Goal: Transaction & Acquisition: Download file/media

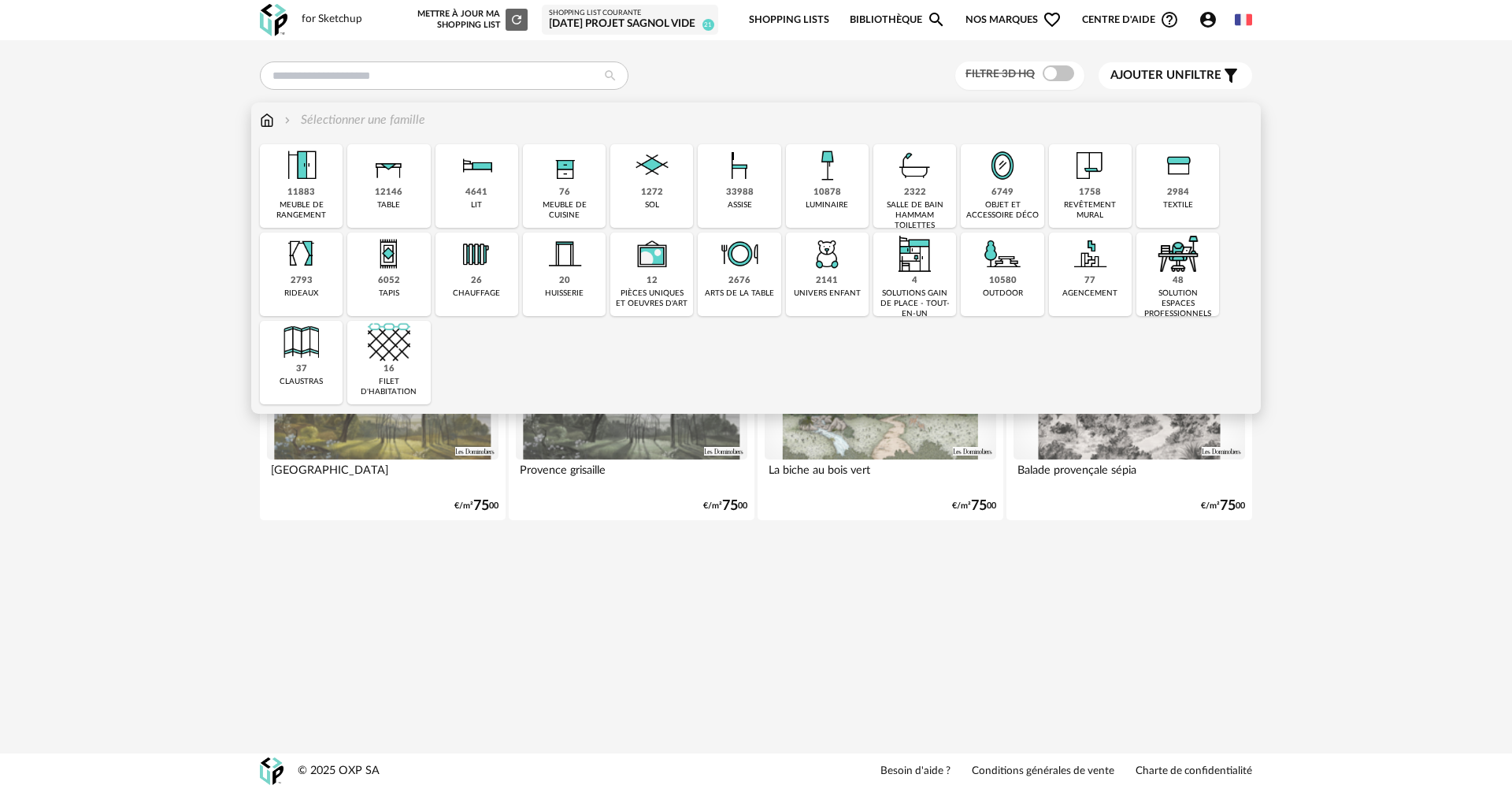
click at [837, 200] on div "luminaire" at bounding box center [827, 205] width 43 height 10
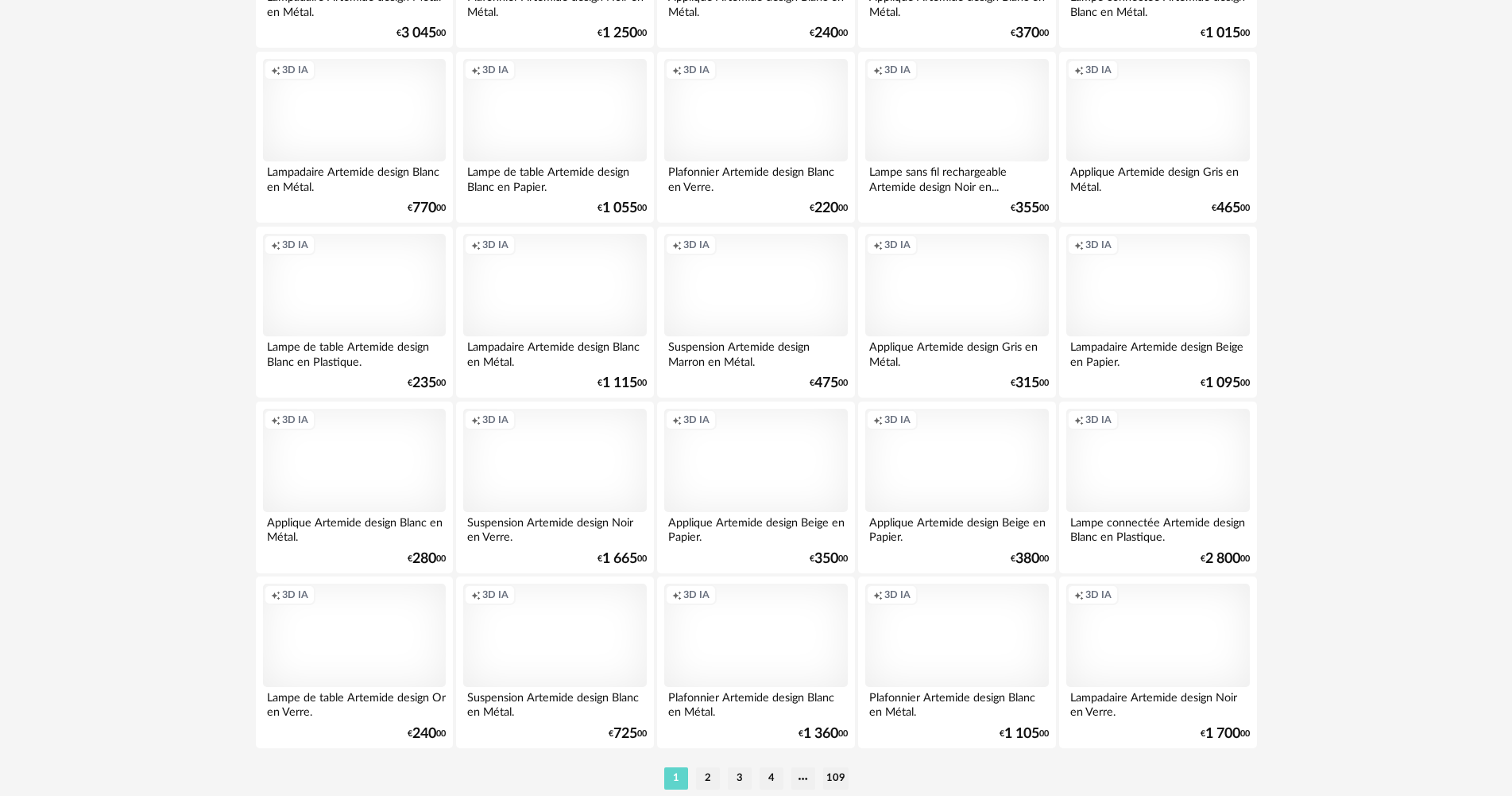
scroll to position [3037, 0]
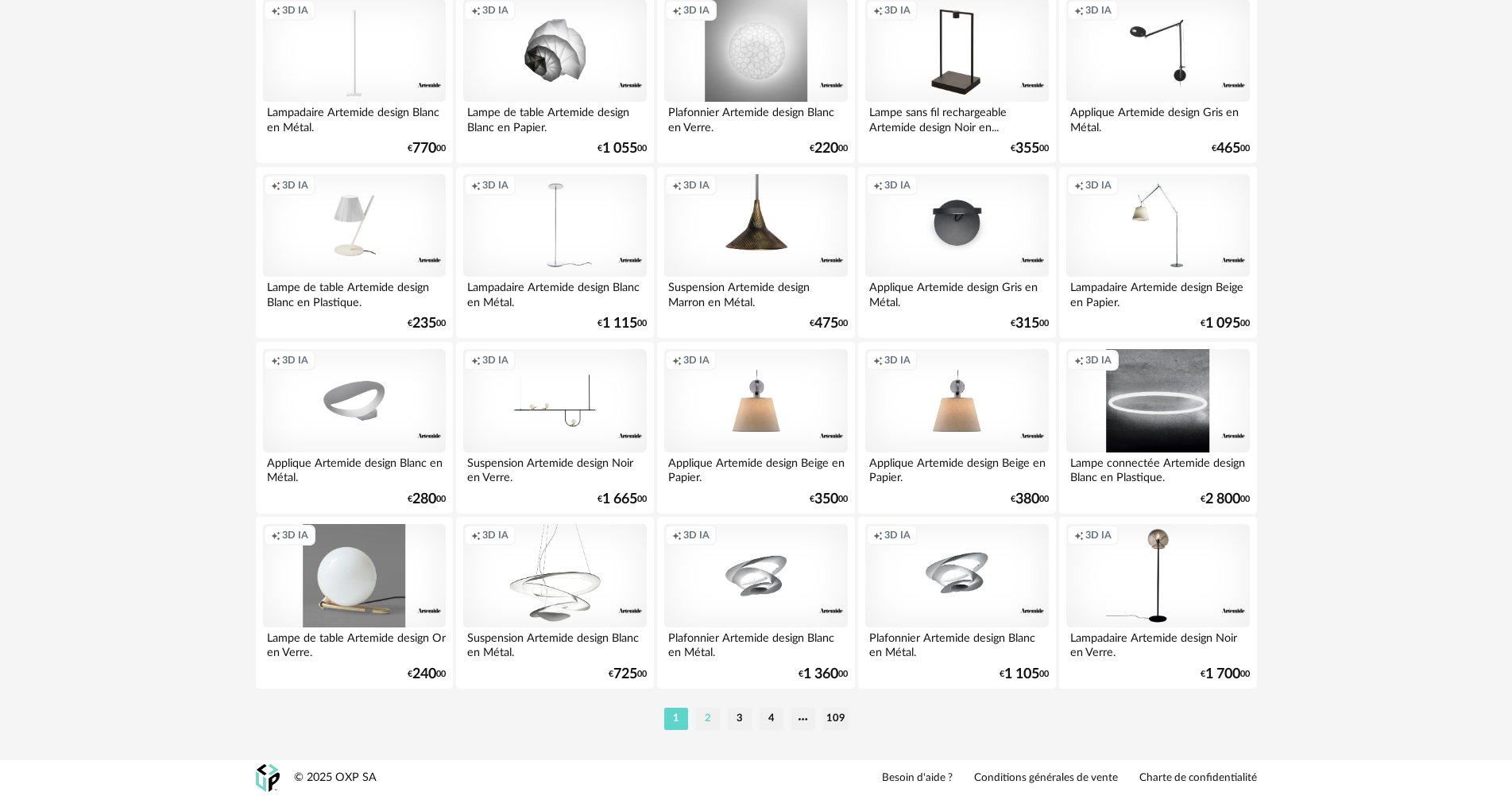
click at [710, 723] on li "2" at bounding box center [708, 718] width 23 height 23
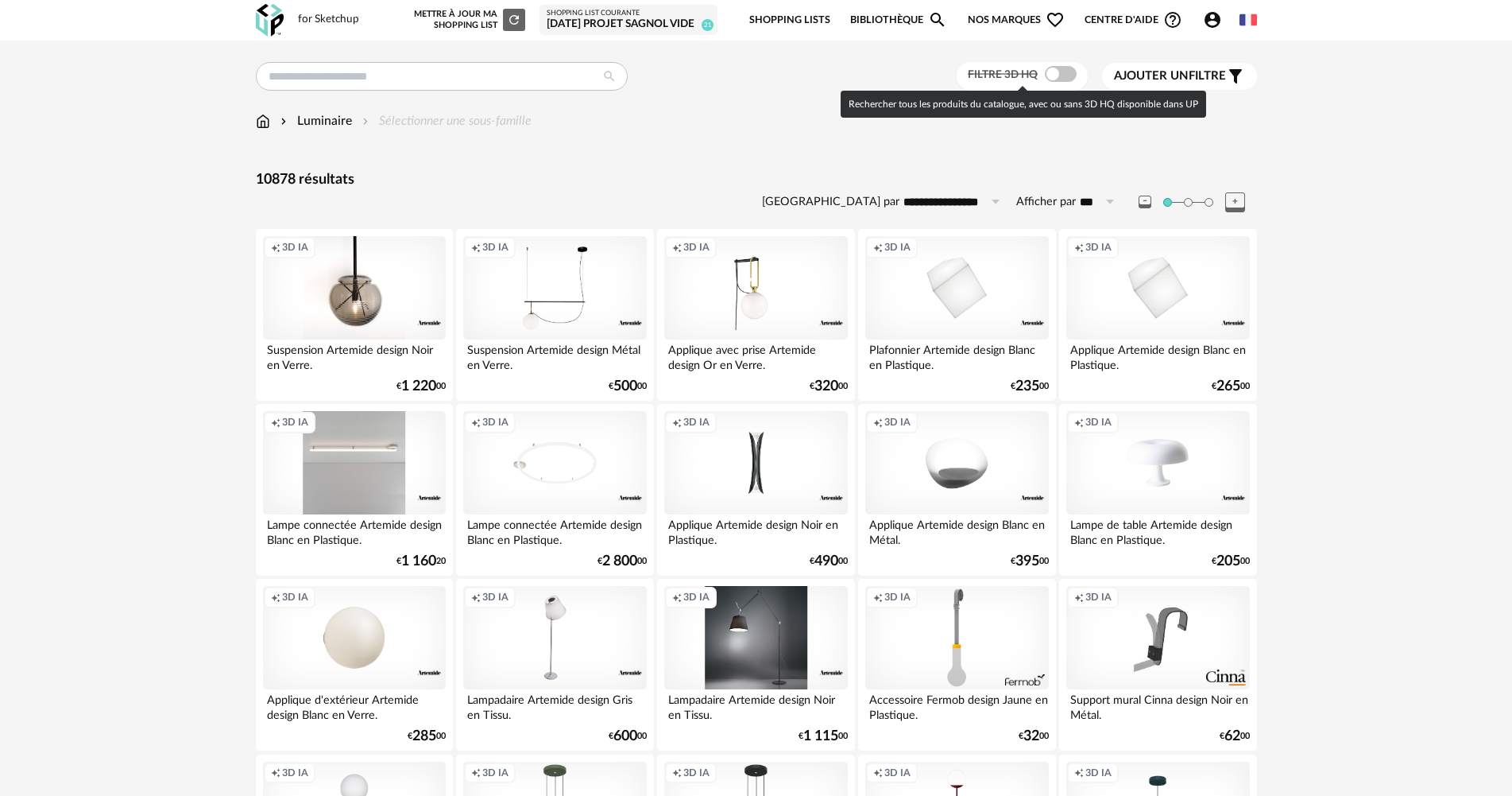
click at [1062, 77] on span at bounding box center [1060, 74] width 32 height 16
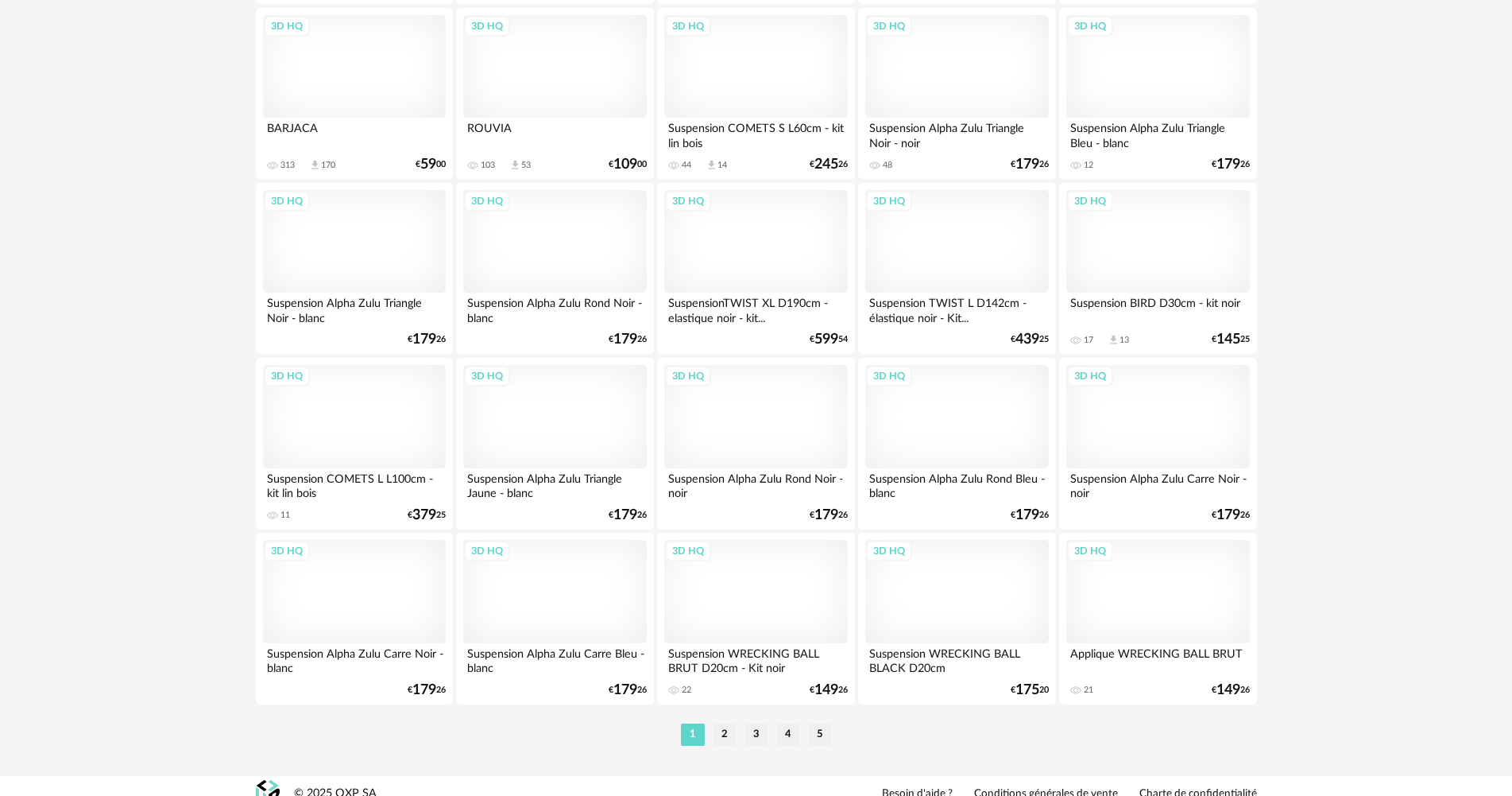
scroll to position [3037, 0]
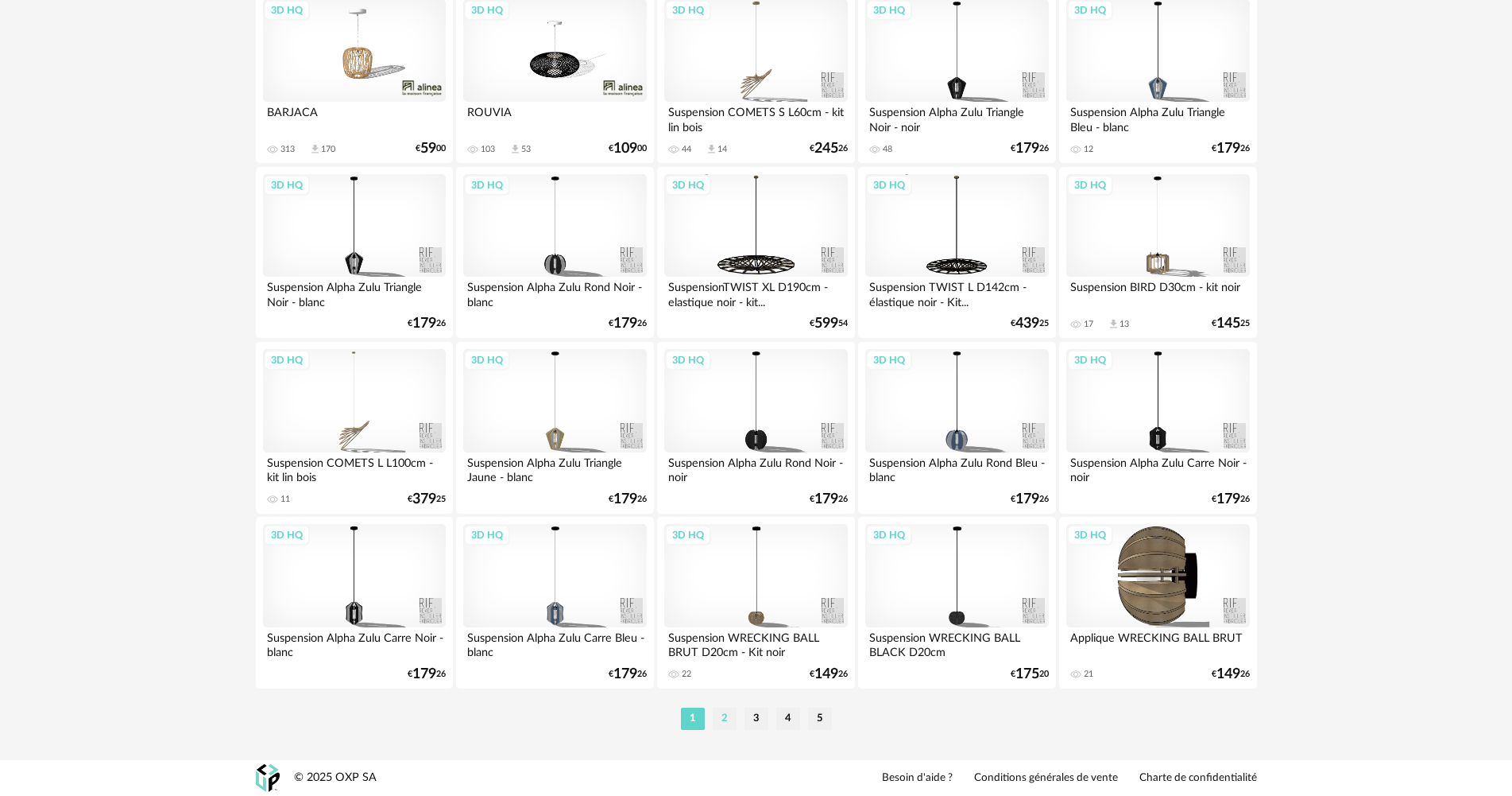
click at [722, 718] on li "2" at bounding box center [724, 718] width 23 height 23
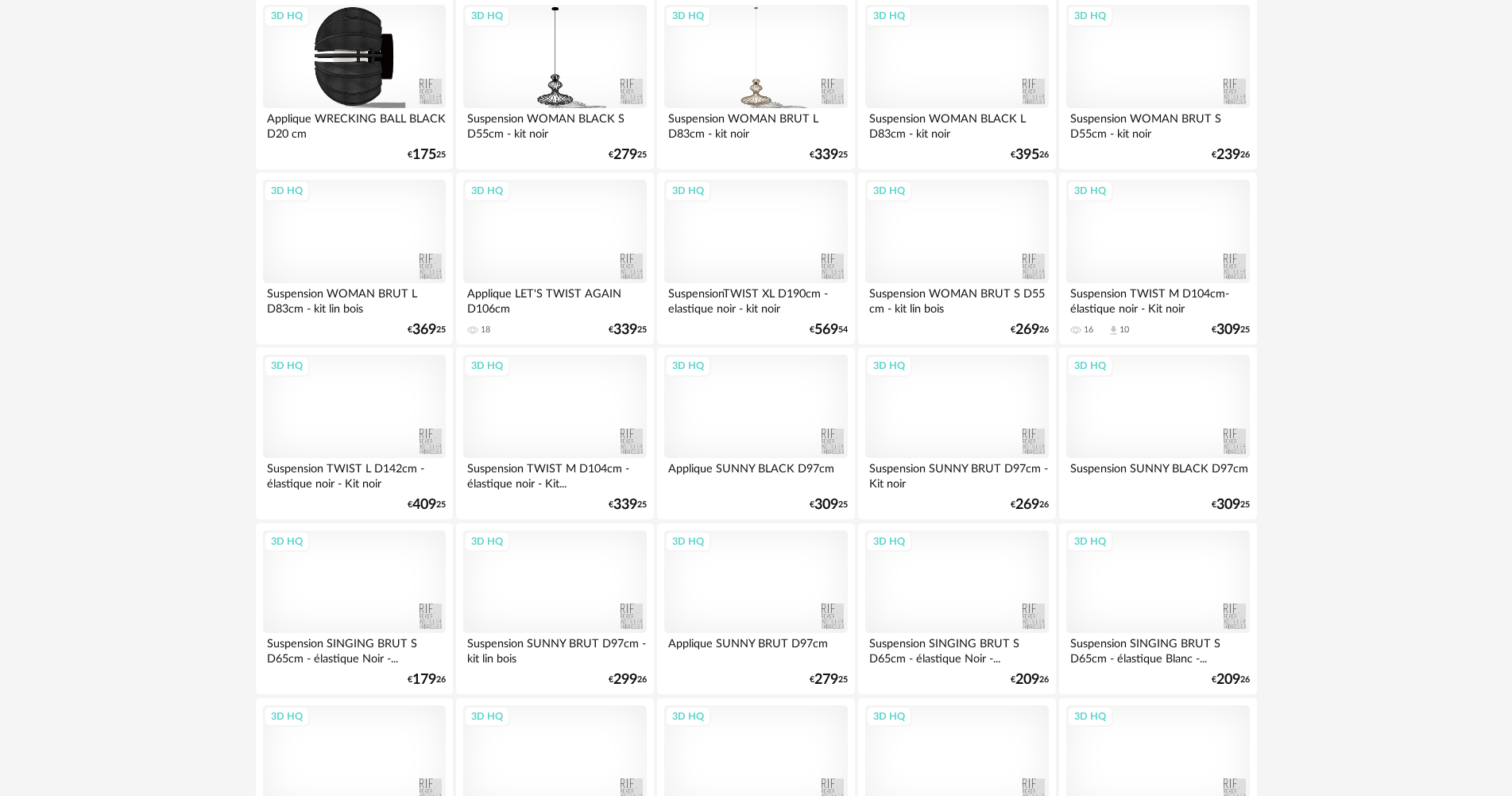
scroll to position [238, 0]
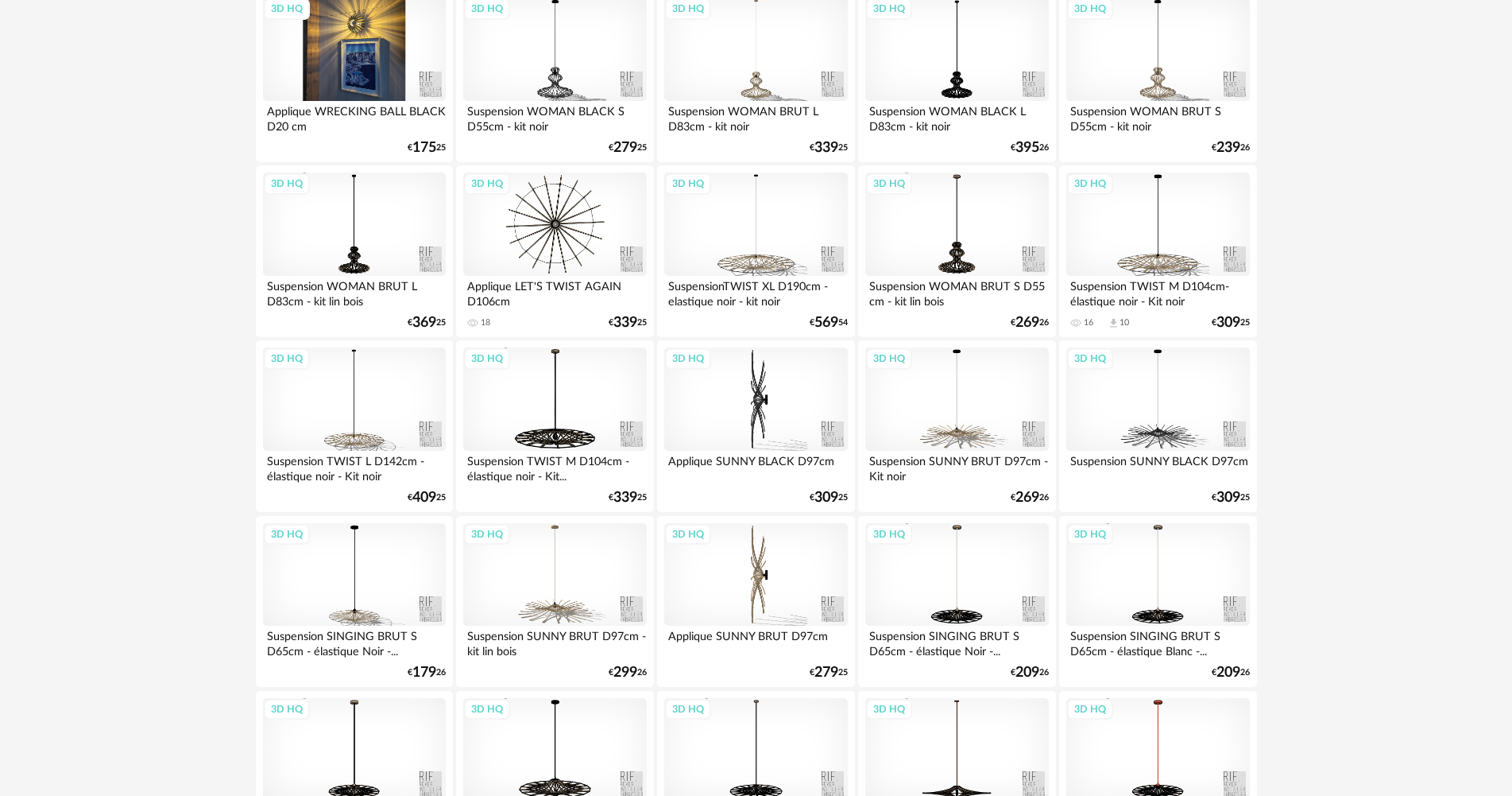
click at [340, 69] on div "3D HQ" at bounding box center [355, 49] width 183 height 104
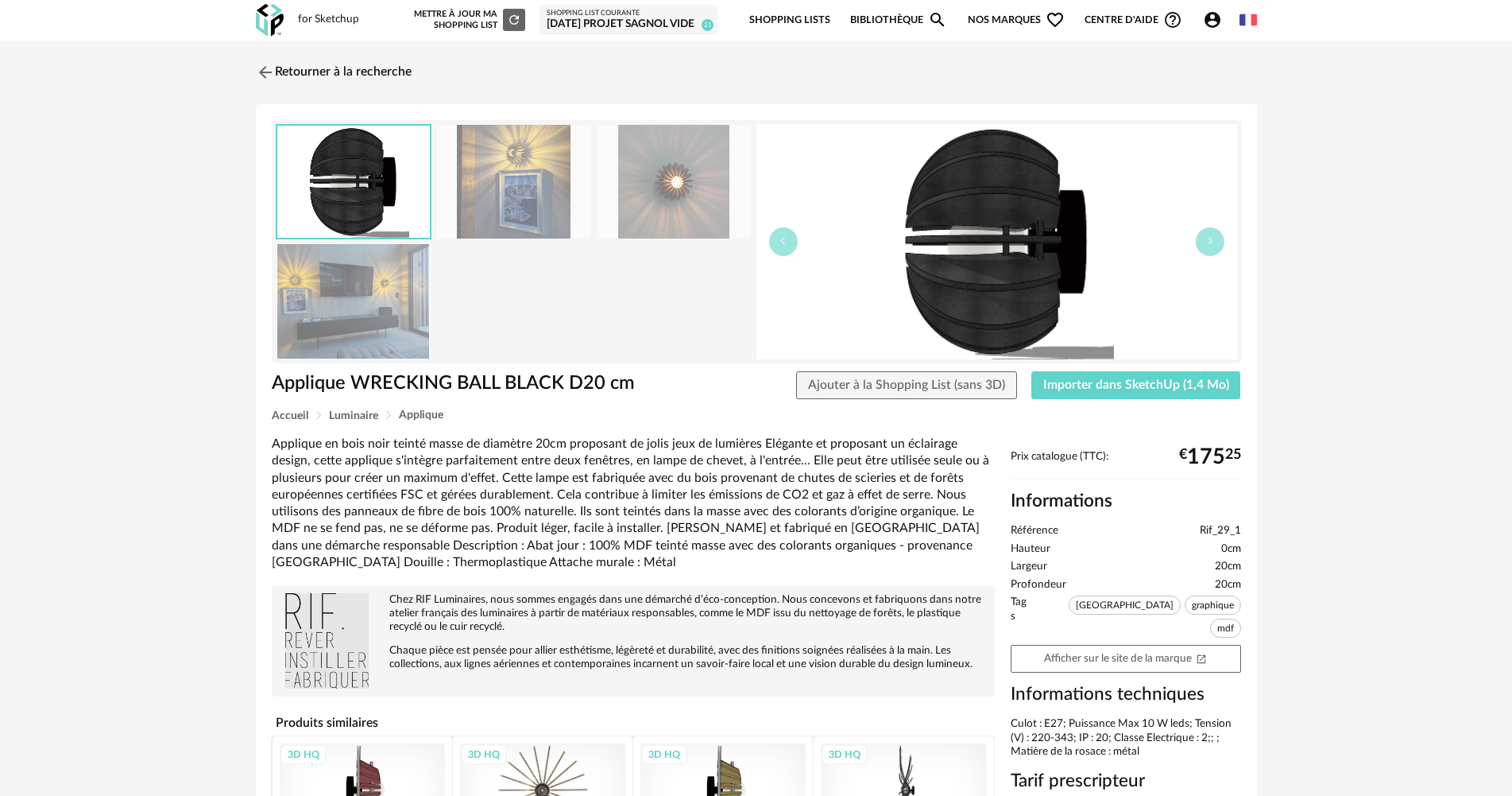
click at [373, 307] on img at bounding box center [354, 301] width 154 height 114
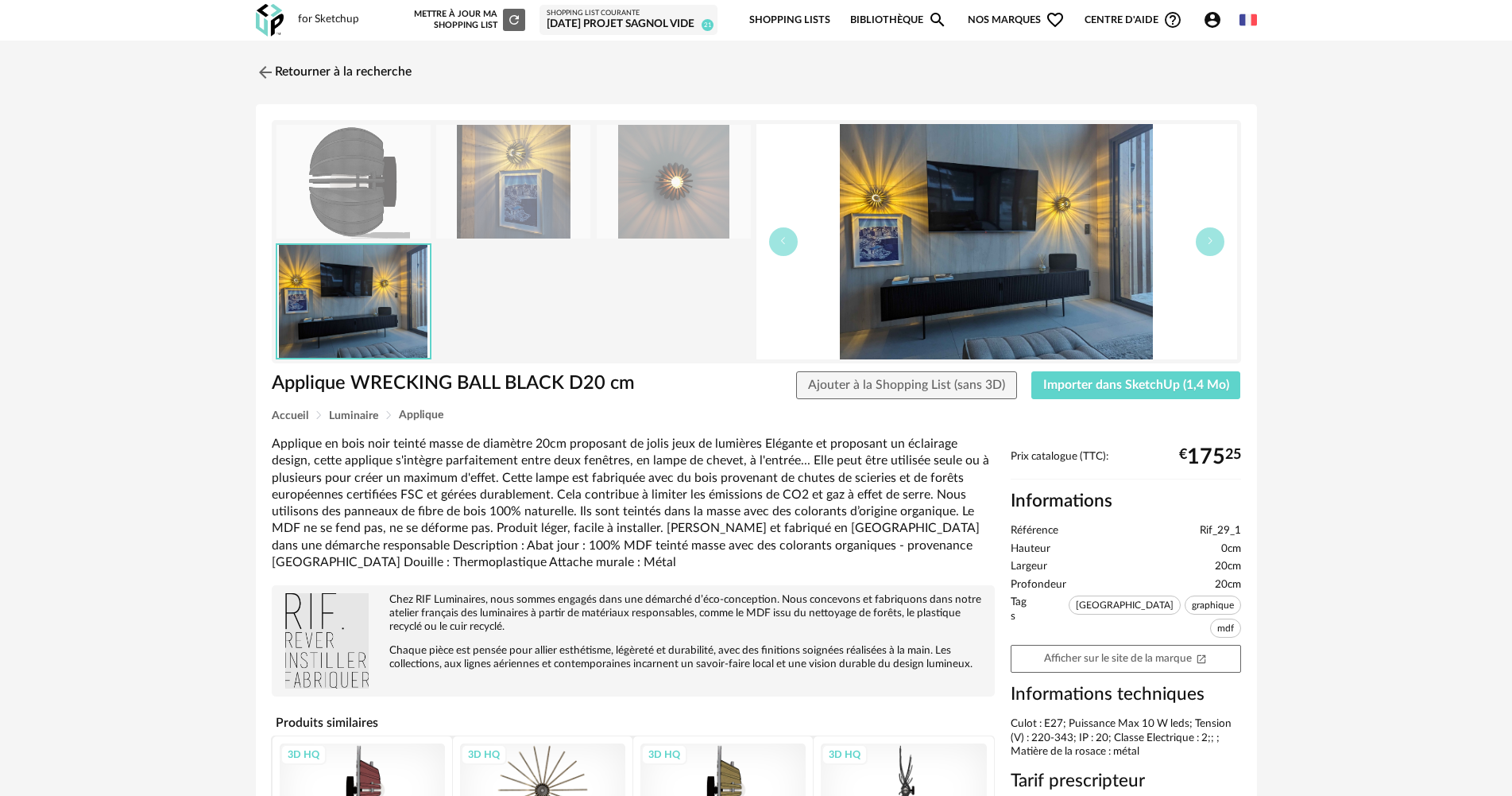
click at [511, 194] on img at bounding box center [513, 181] width 154 height 114
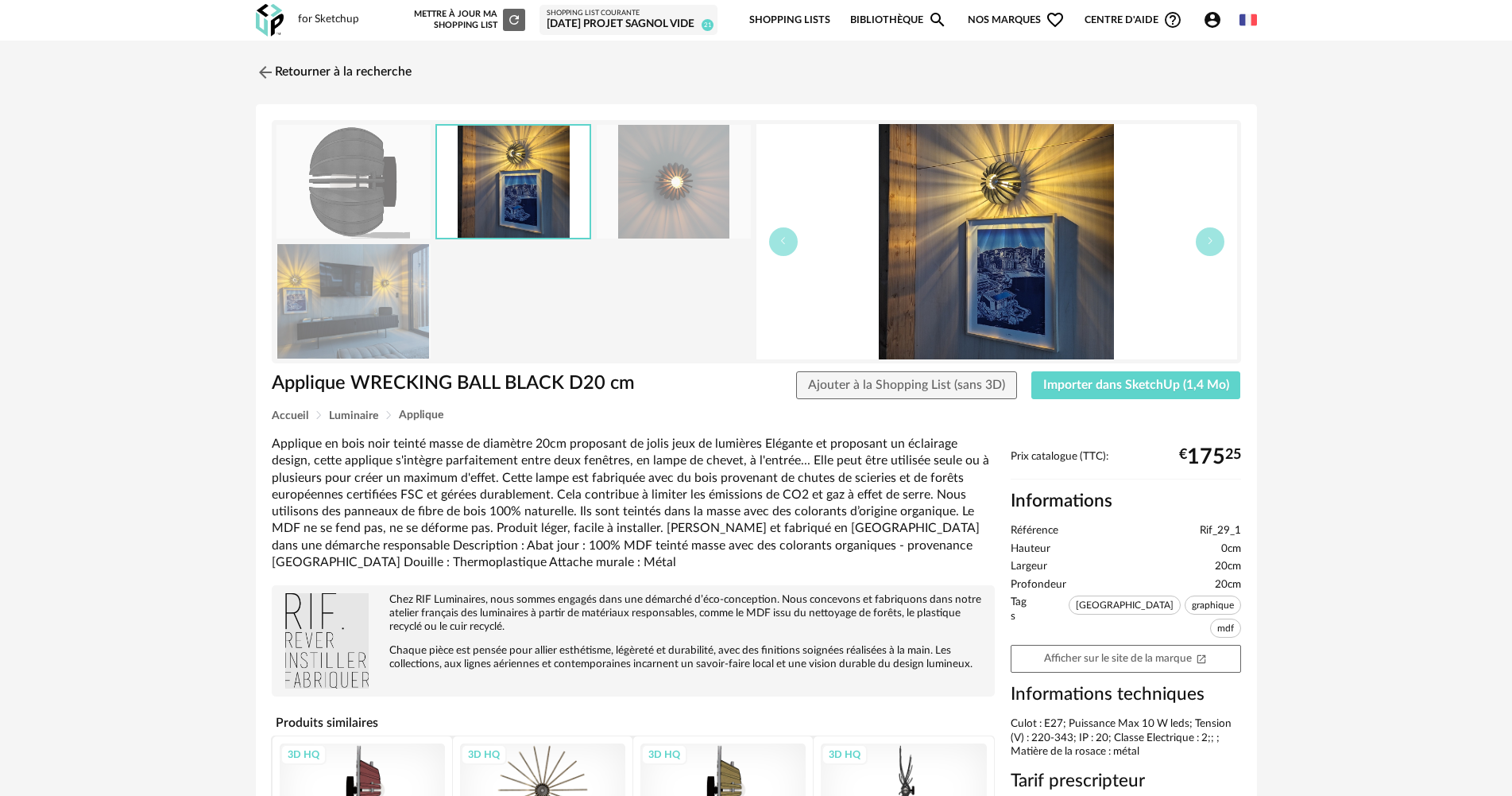
click at [680, 213] on img at bounding box center [674, 181] width 154 height 114
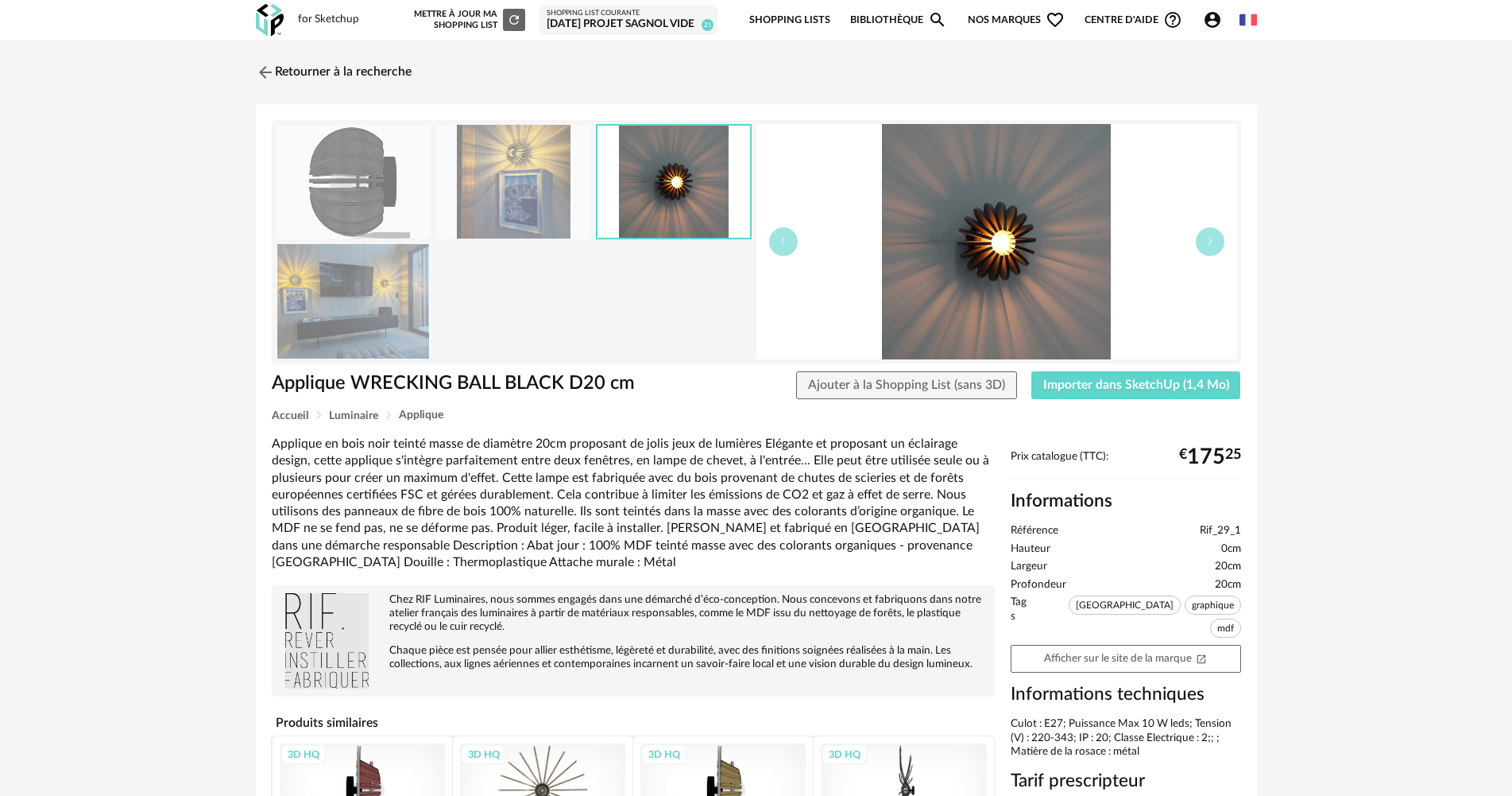
click at [508, 191] on img at bounding box center [513, 181] width 154 height 114
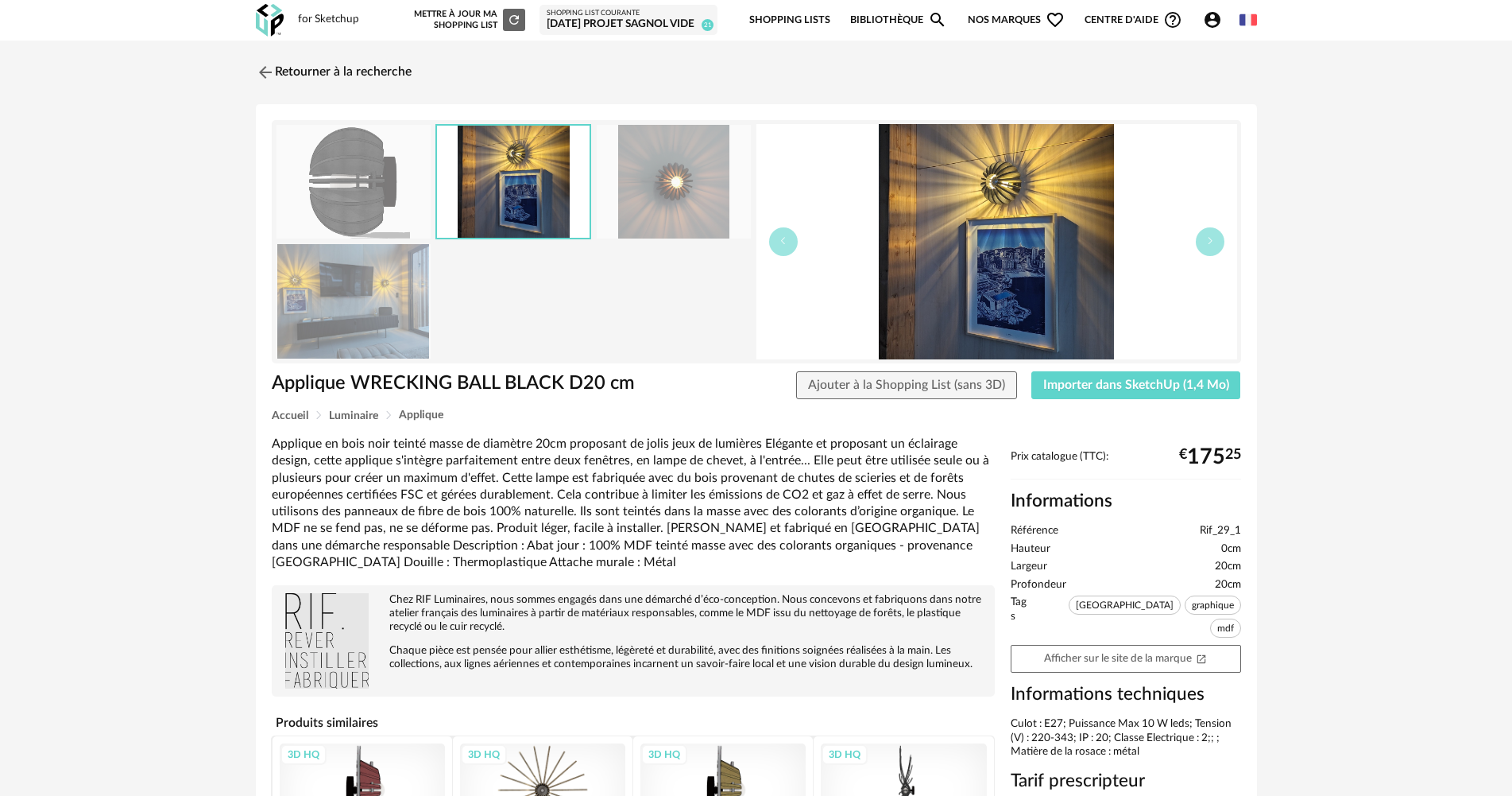
click at [391, 176] on img at bounding box center [354, 181] width 154 height 114
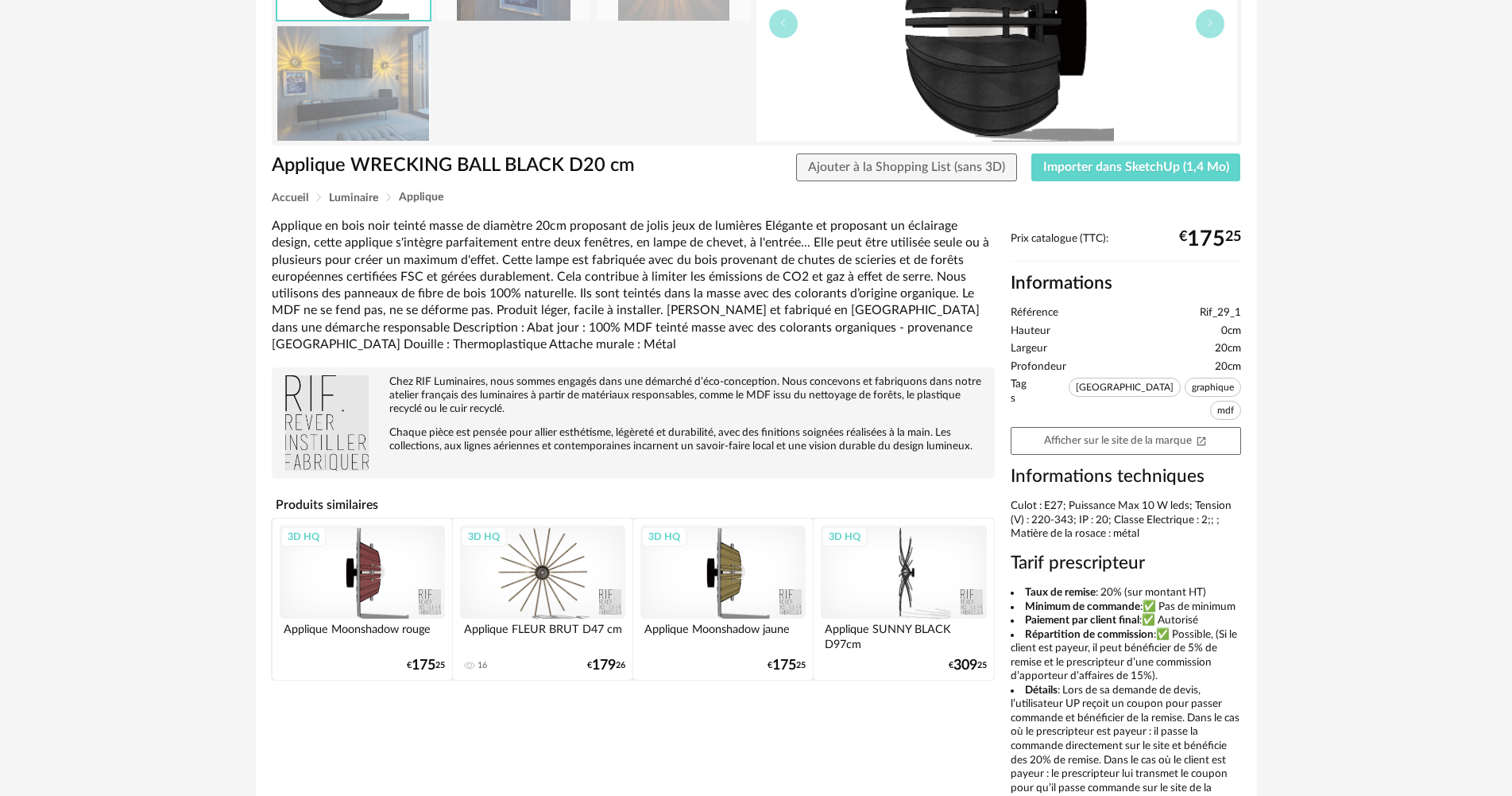
scroll to position [318, 0]
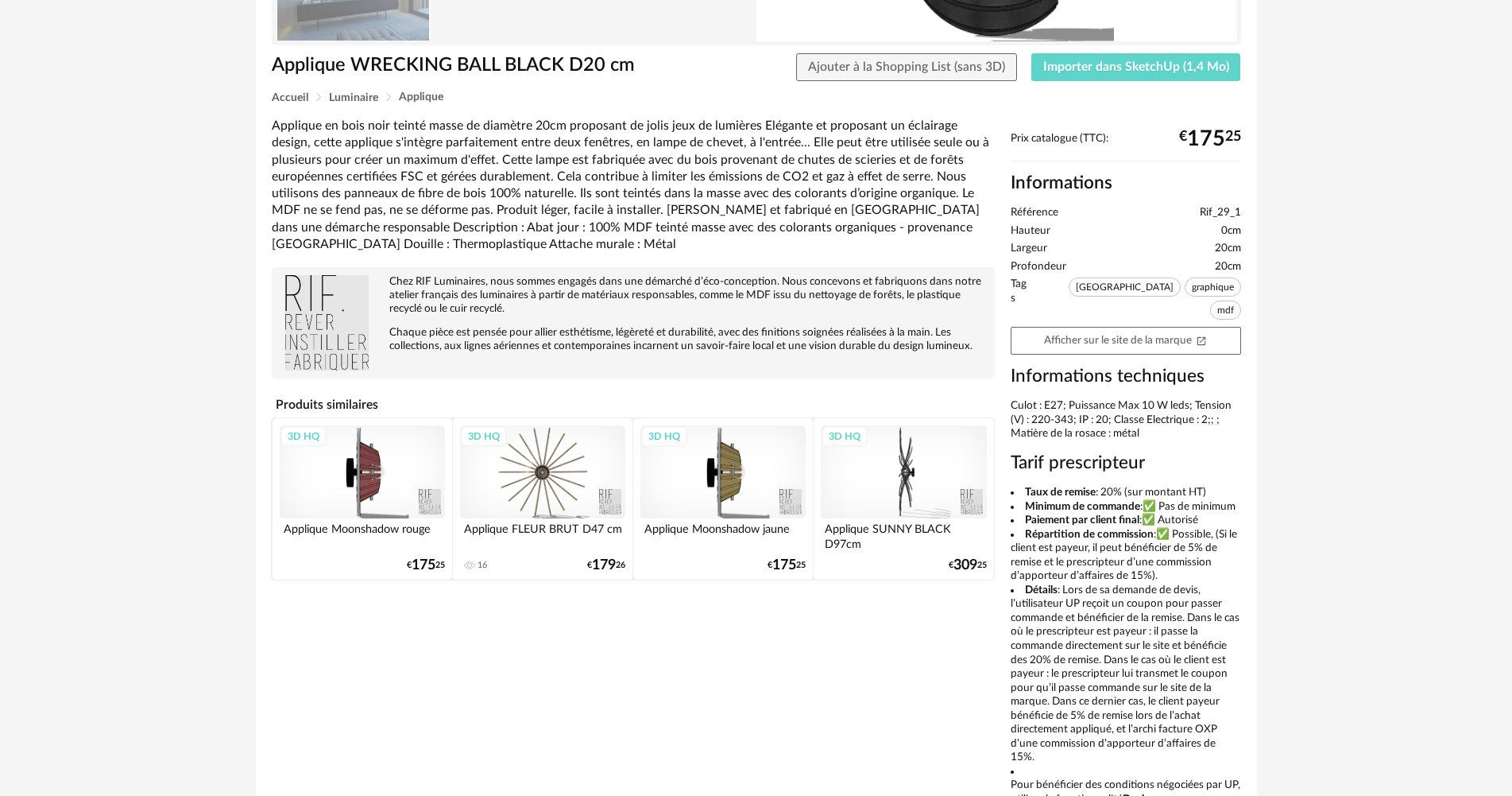
click at [727, 489] on div "3D HQ" at bounding box center [723, 471] width 165 height 93
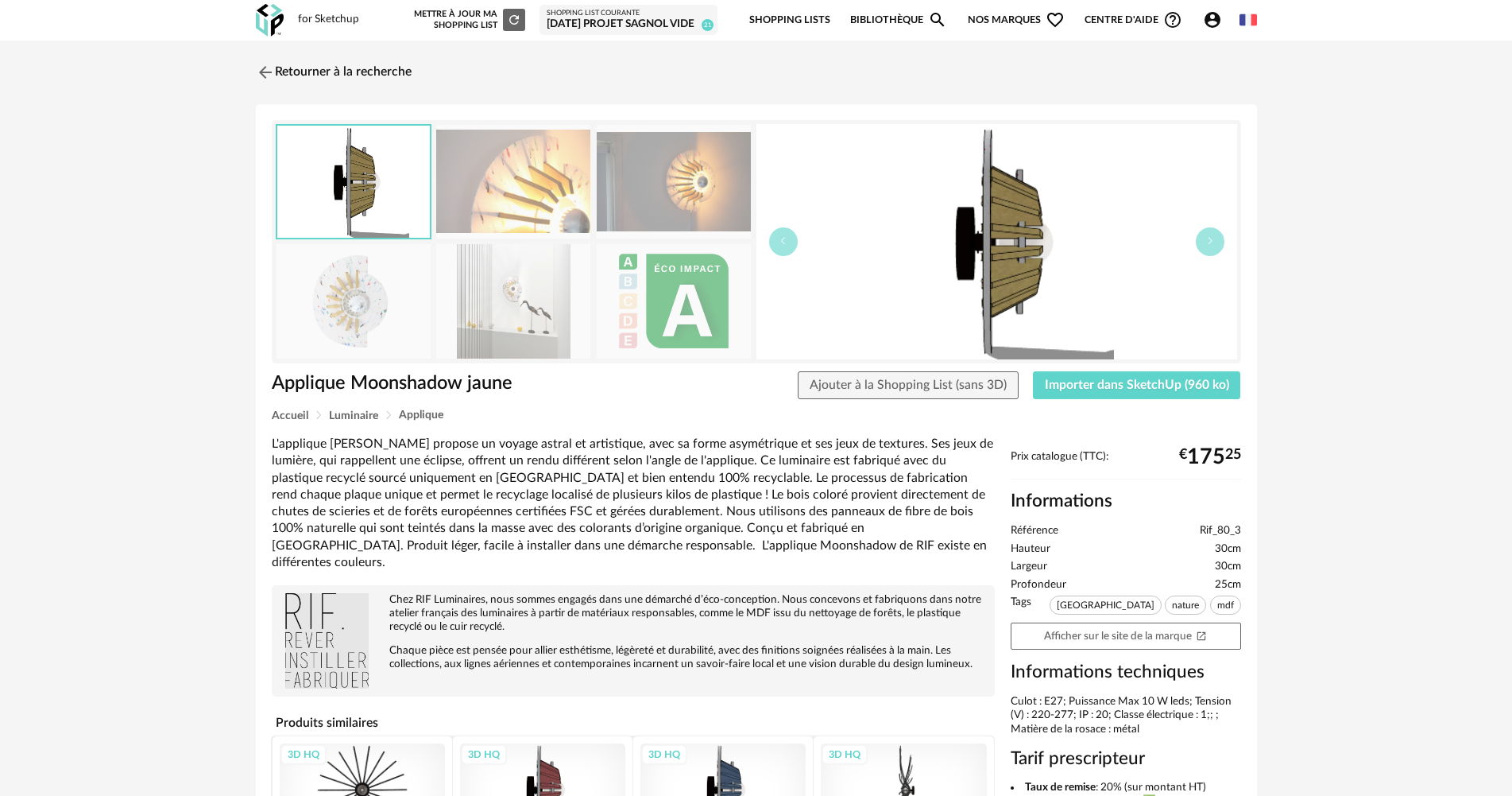
click at [360, 298] on img at bounding box center [354, 301] width 154 height 114
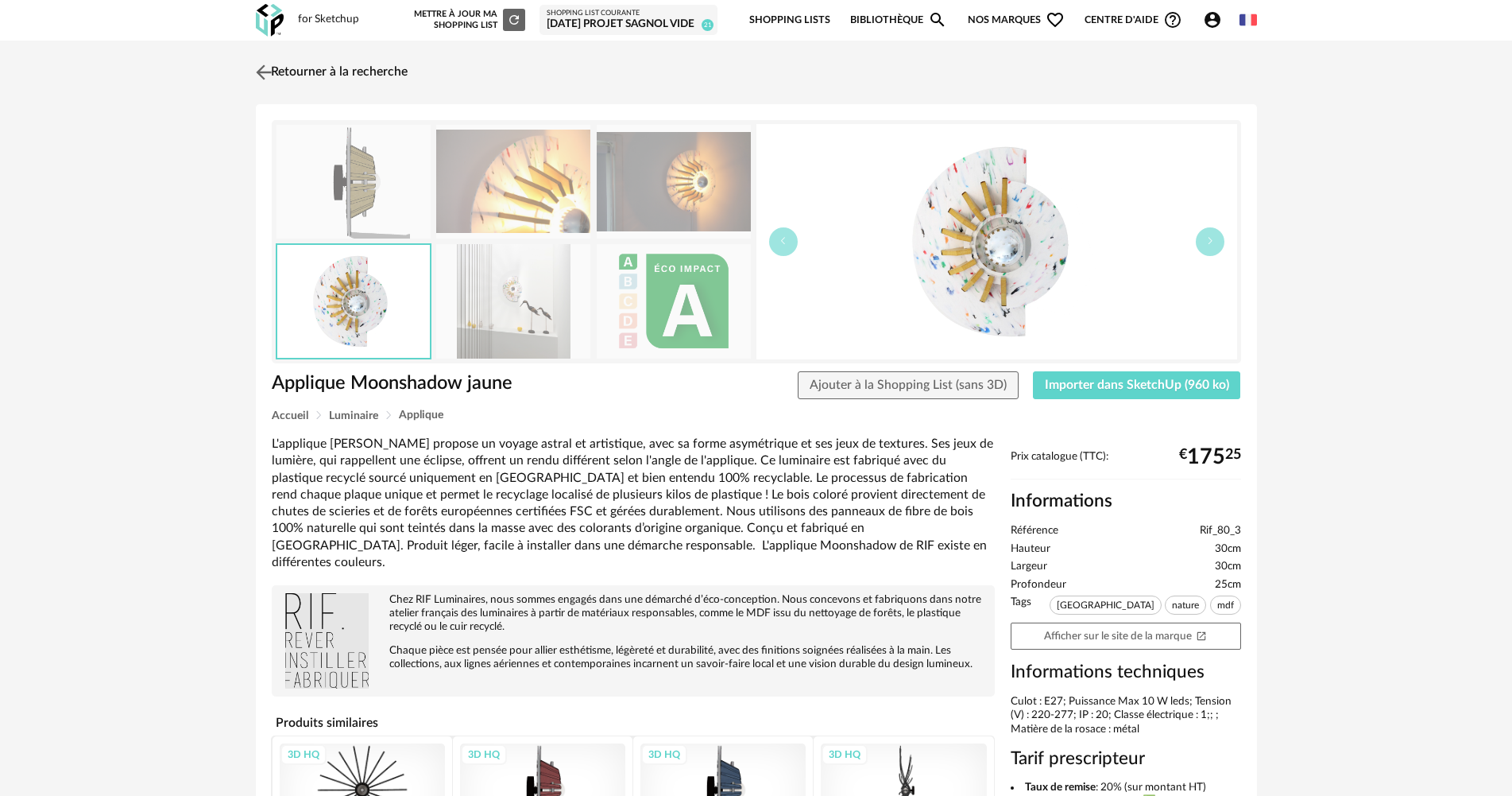
click at [262, 70] on img at bounding box center [263, 72] width 23 height 23
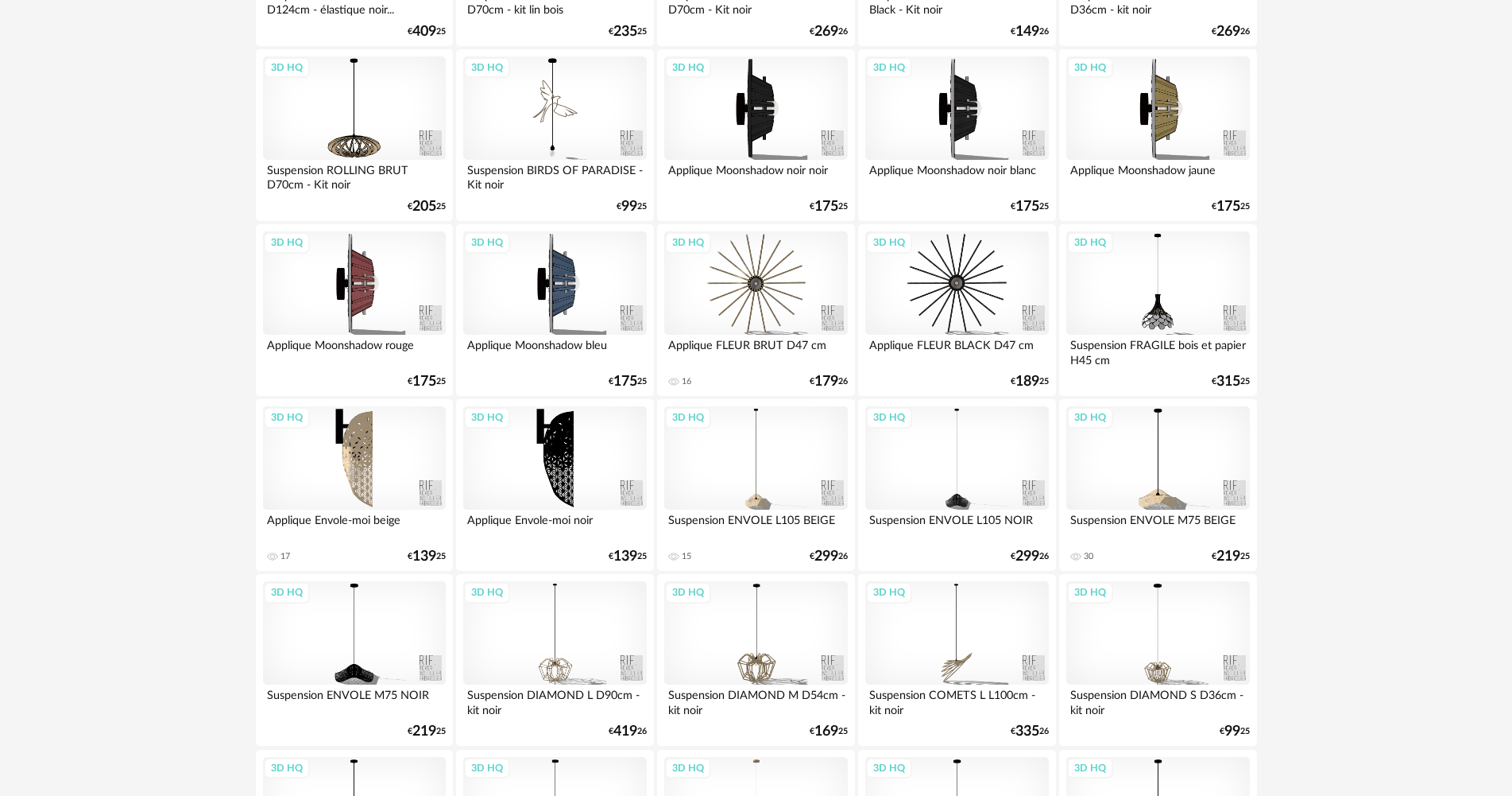
scroll to position [1792, 0]
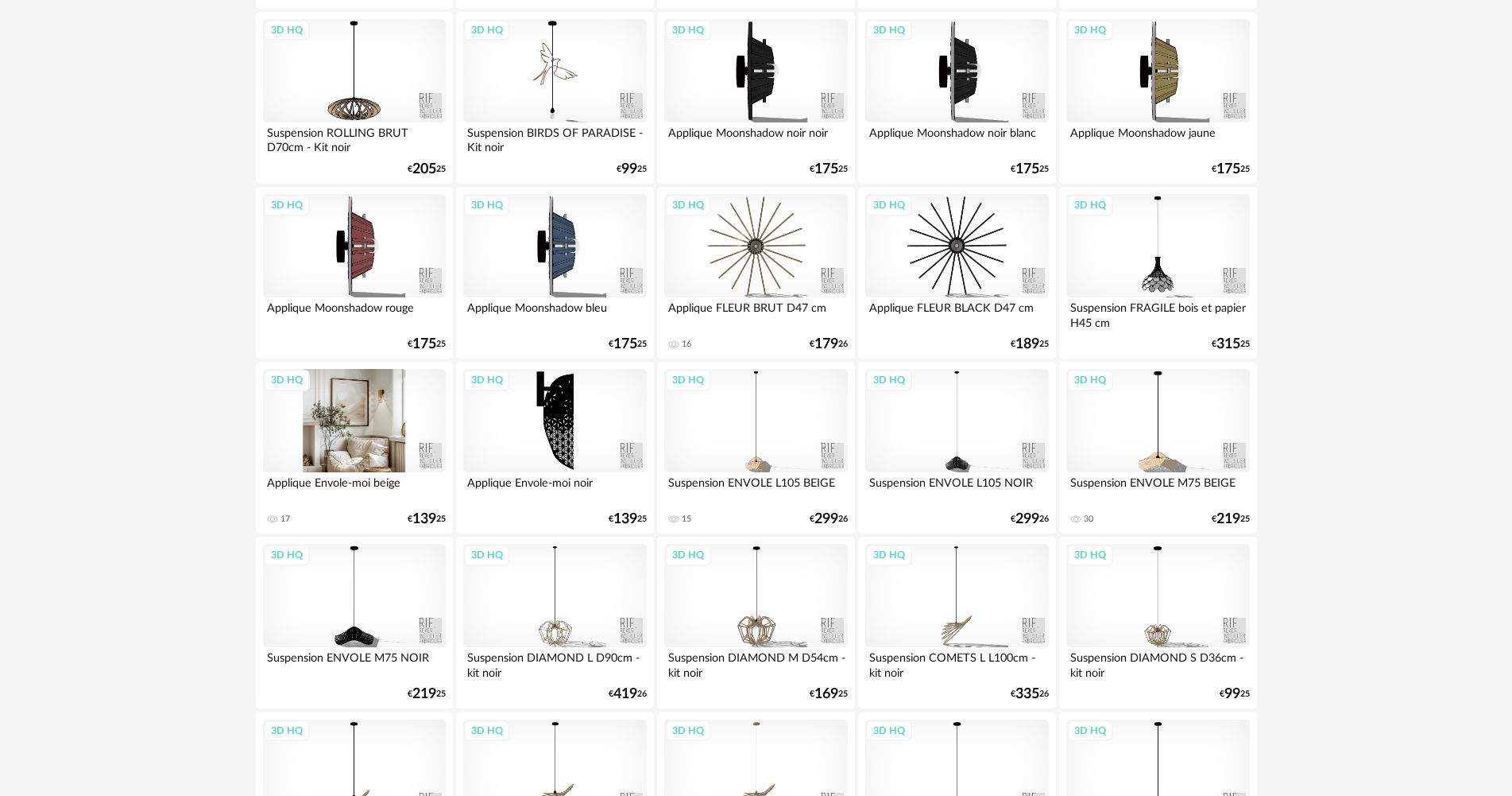
click at [383, 432] on div "3D HQ" at bounding box center [355, 421] width 183 height 104
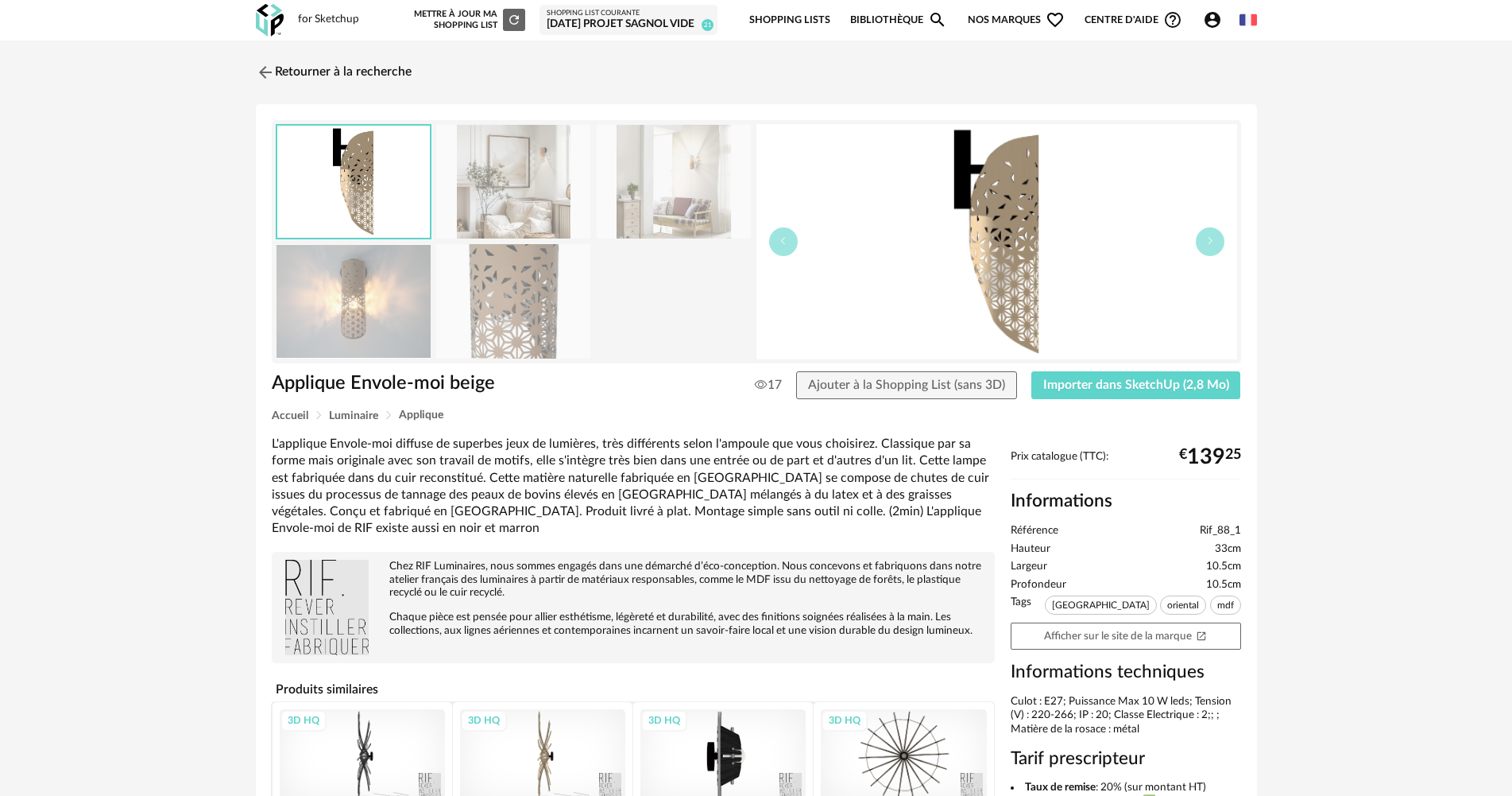
click at [364, 327] on img at bounding box center [354, 301] width 154 height 114
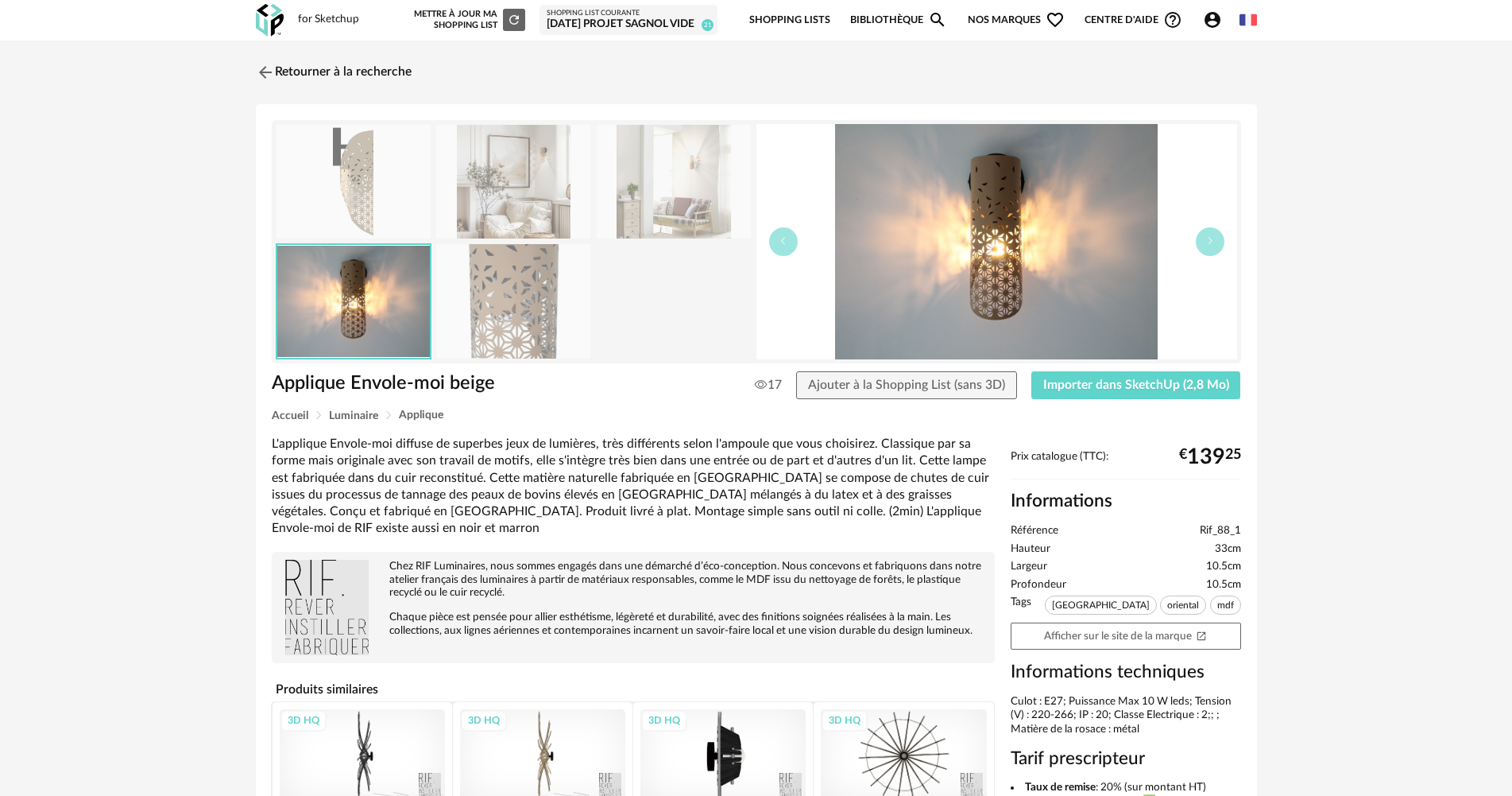
click at [513, 308] on img at bounding box center [513, 301] width 154 height 114
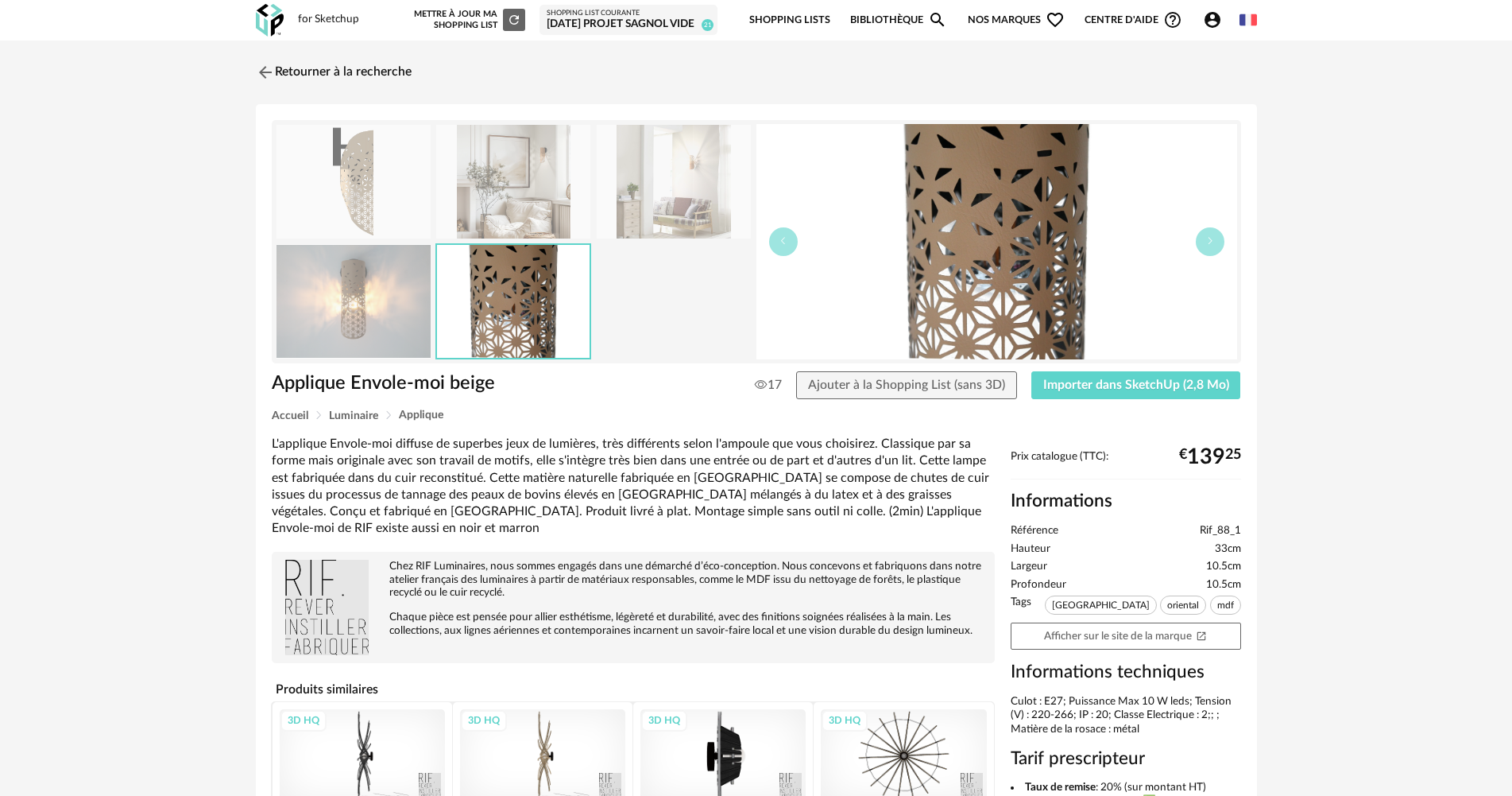
click at [530, 171] on img at bounding box center [513, 181] width 154 height 114
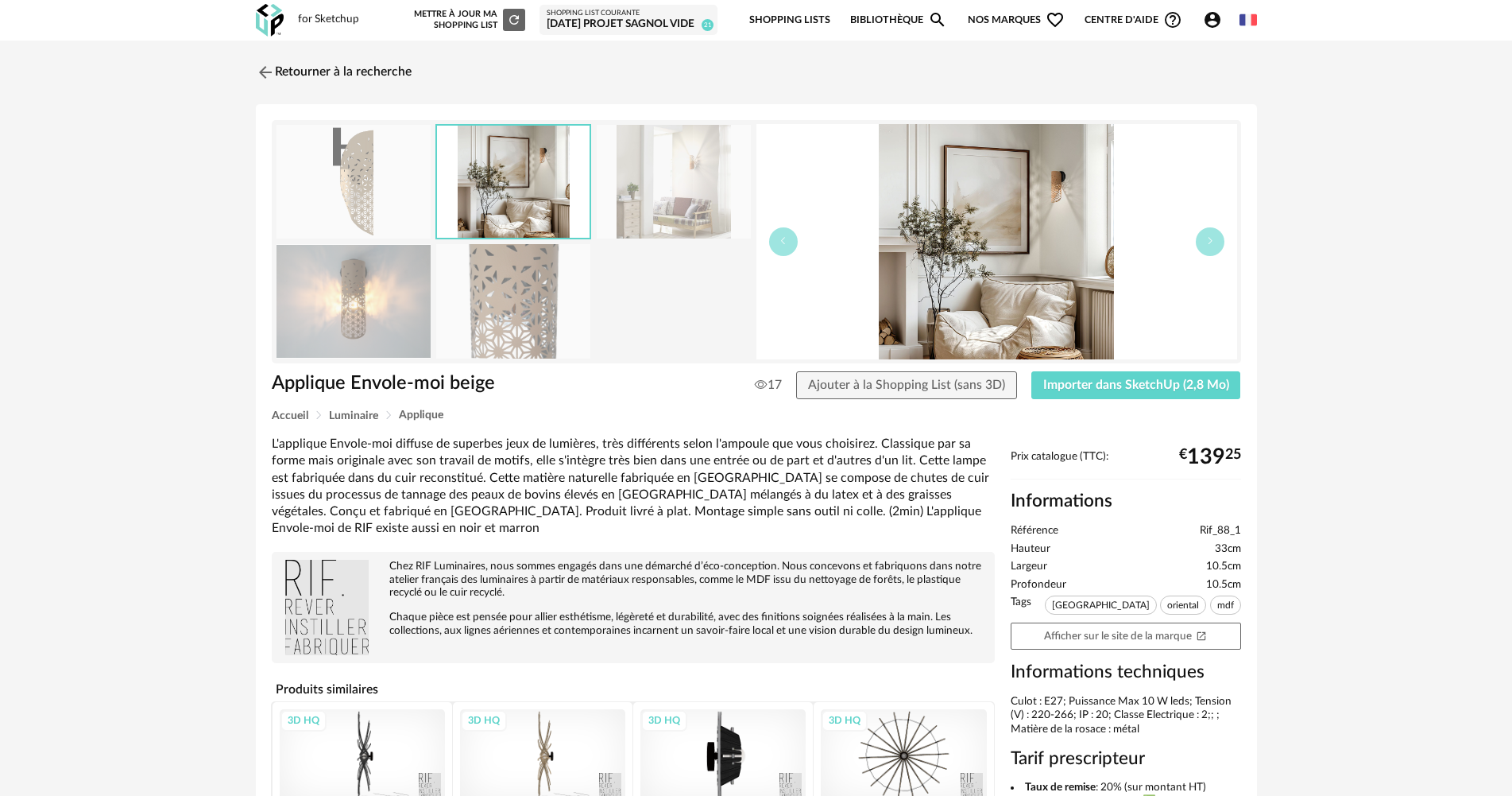
click at [724, 197] on img at bounding box center [674, 181] width 154 height 114
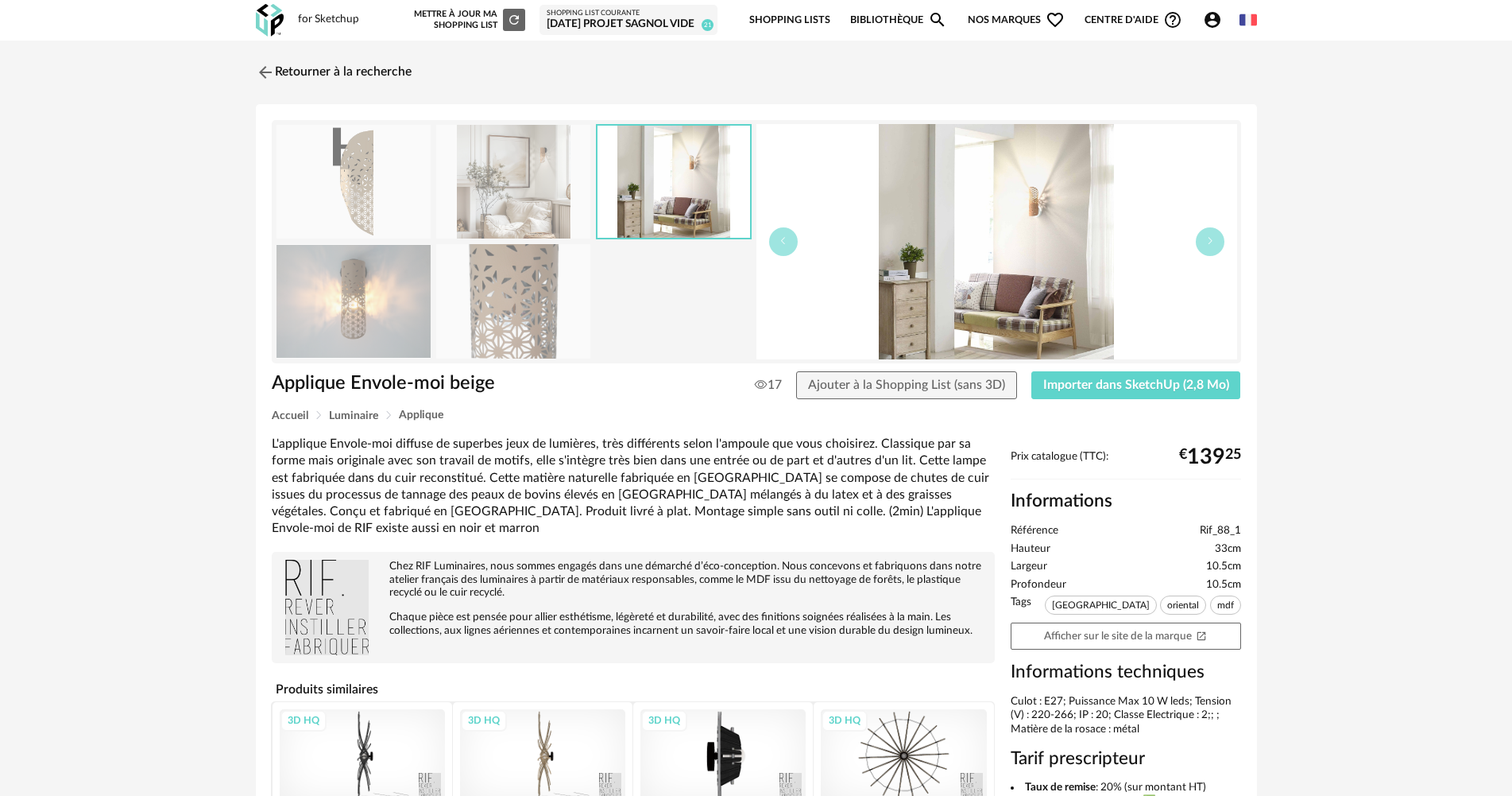
click at [379, 197] on img at bounding box center [354, 181] width 154 height 114
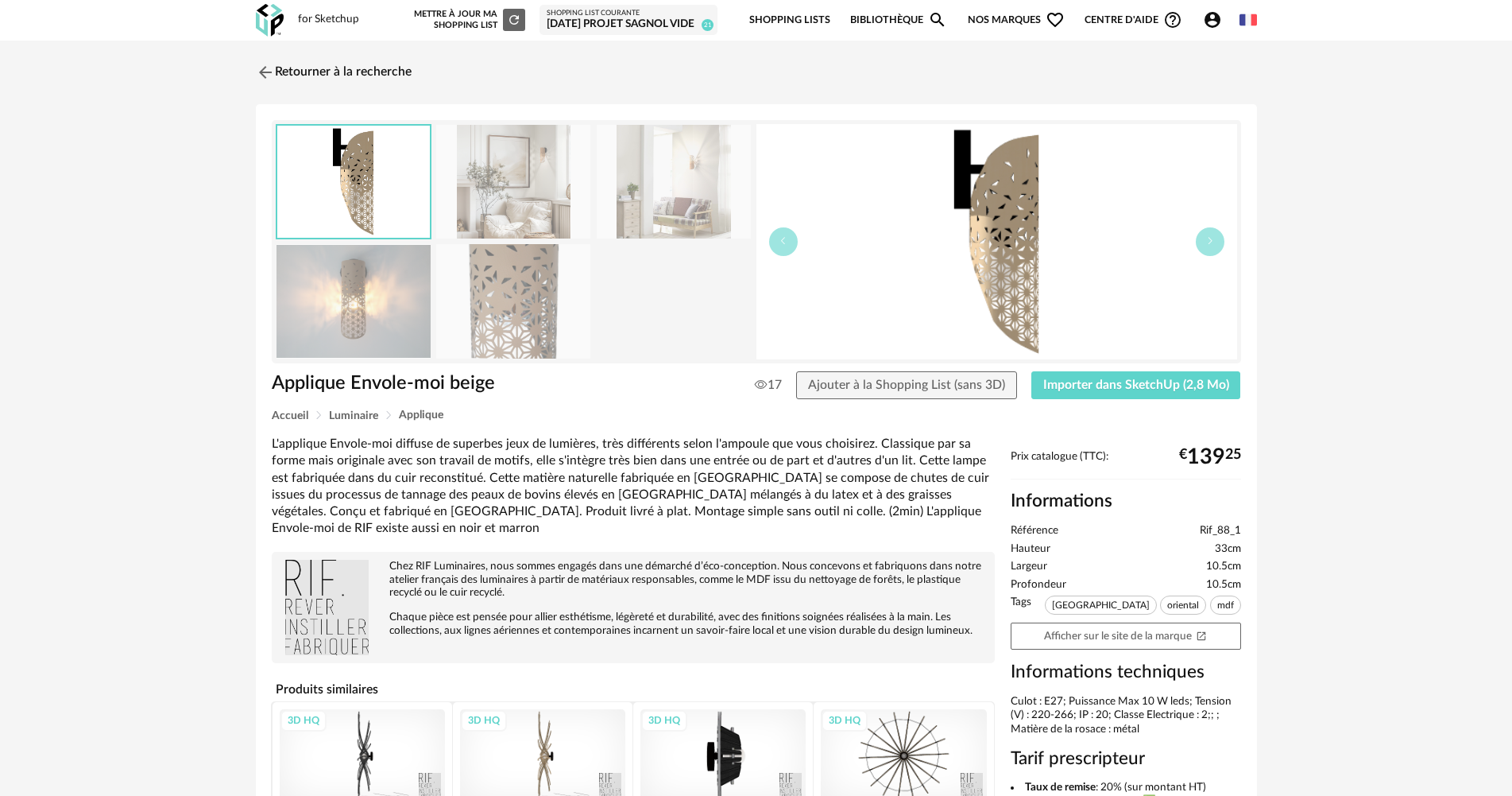
click at [383, 320] on img at bounding box center [354, 301] width 154 height 114
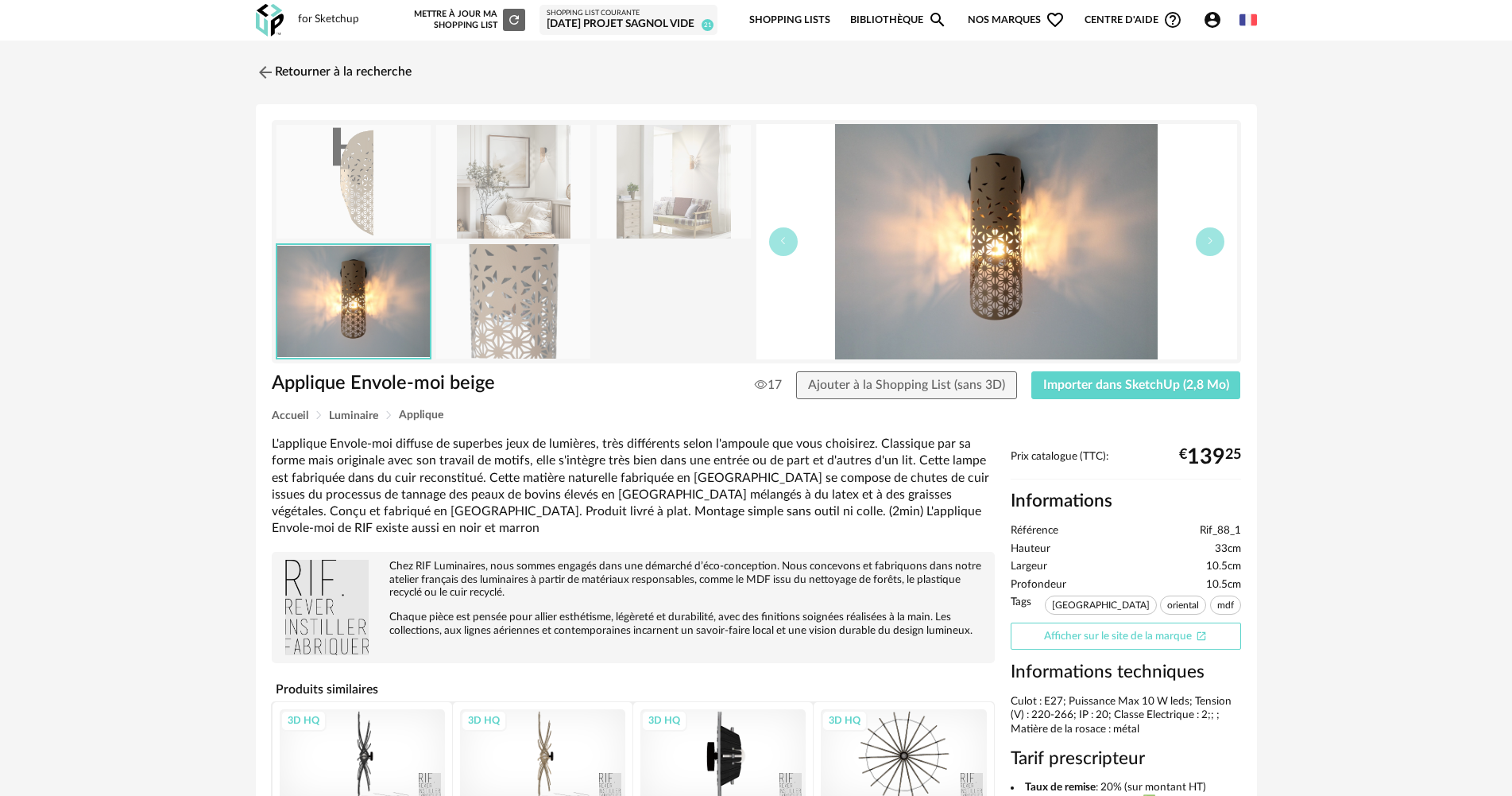
click at [1100, 644] on link "Afficher sur le site de la marque Open In New icon" at bounding box center [1126, 636] width 230 height 28
click at [1108, 388] on span "Importer dans SketchUp (2,8 Mo)" at bounding box center [1137, 384] width 186 height 13
click at [371, 312] on img at bounding box center [353, 301] width 152 height 112
click at [377, 190] on img at bounding box center [354, 181] width 154 height 114
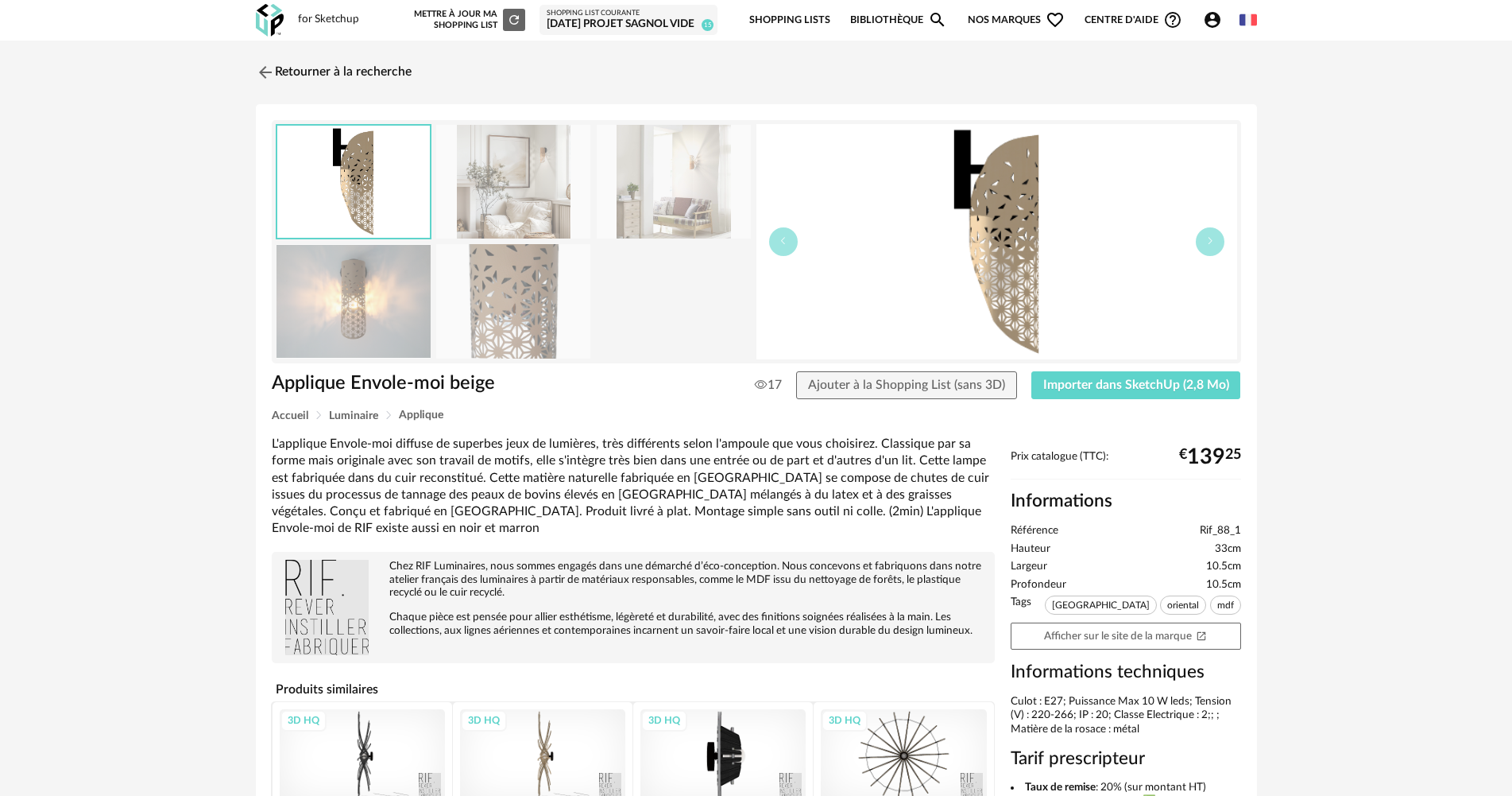
click at [367, 301] on img at bounding box center [354, 301] width 154 height 114
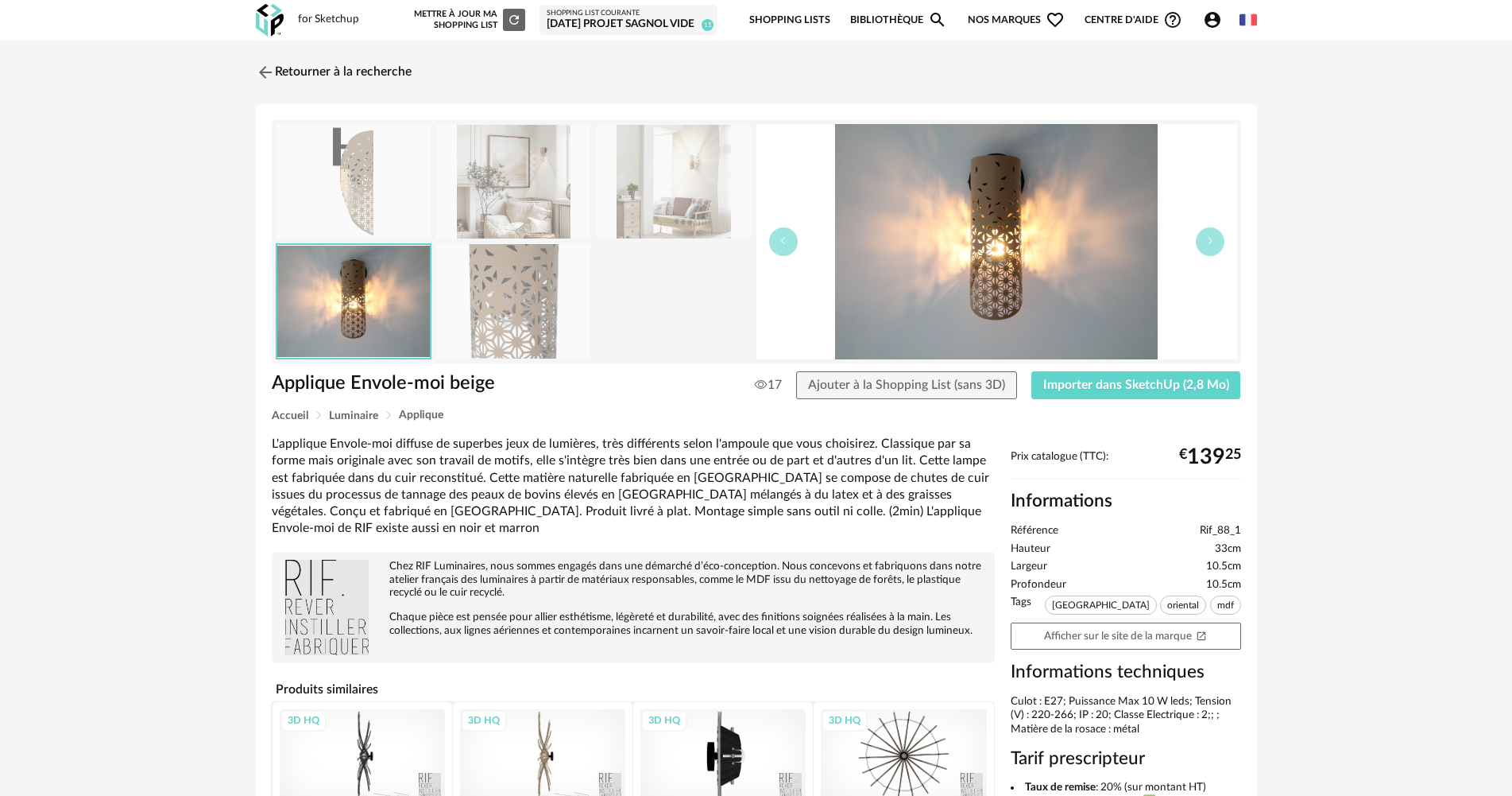
click at [500, 290] on img at bounding box center [513, 301] width 154 height 114
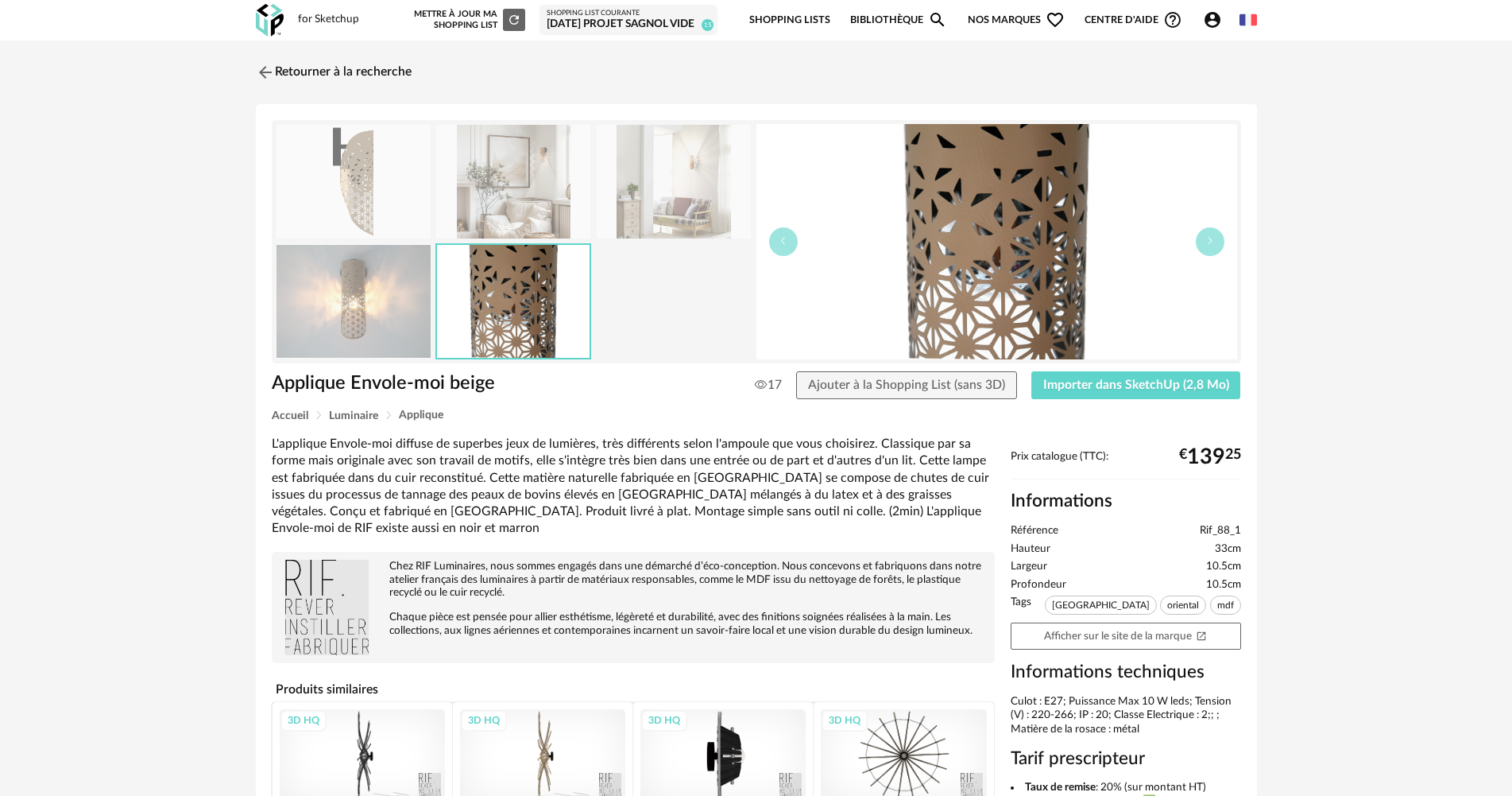
click at [507, 173] on img at bounding box center [513, 181] width 154 height 114
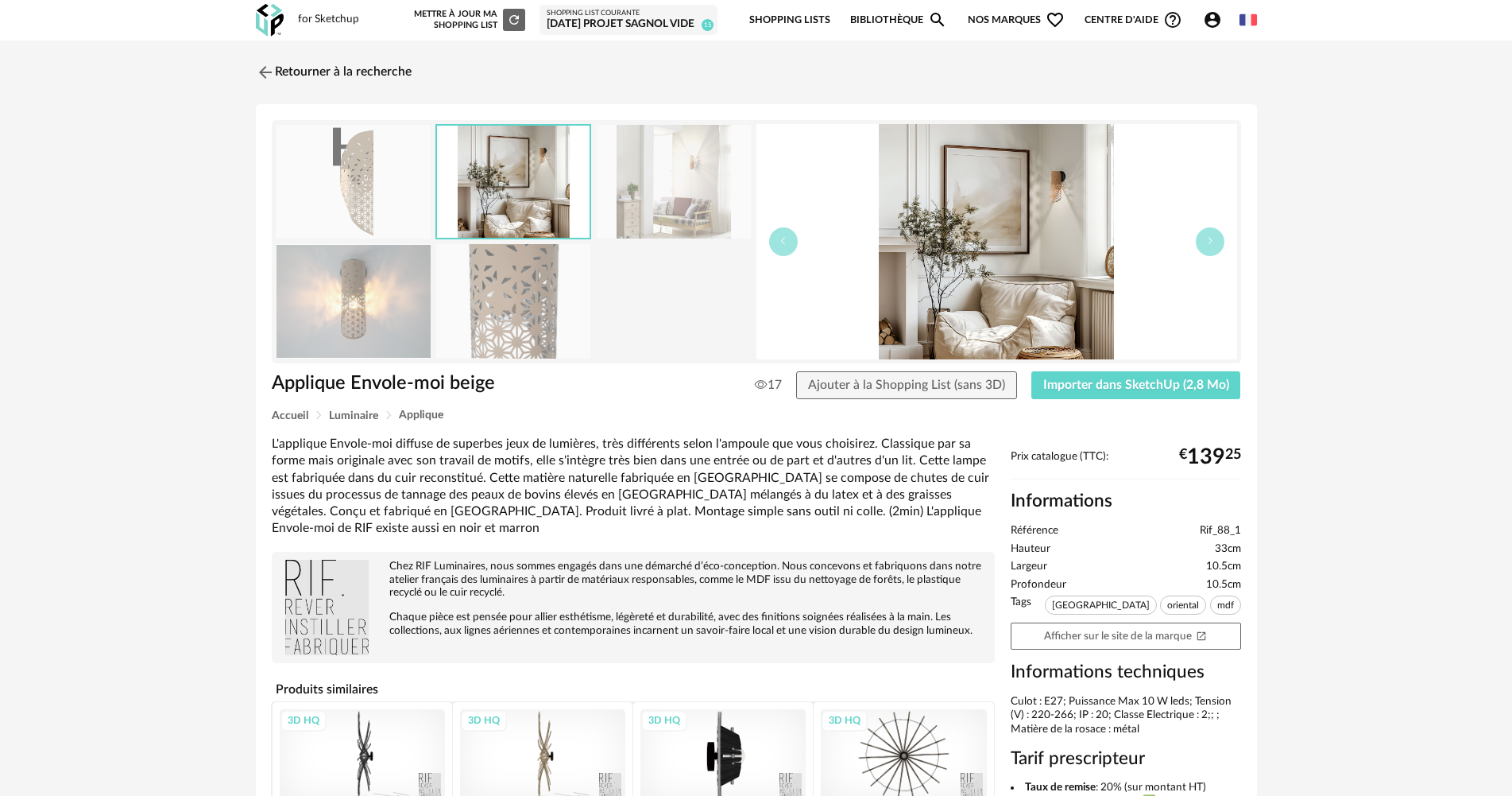
click at [715, 195] on img at bounding box center [674, 181] width 154 height 114
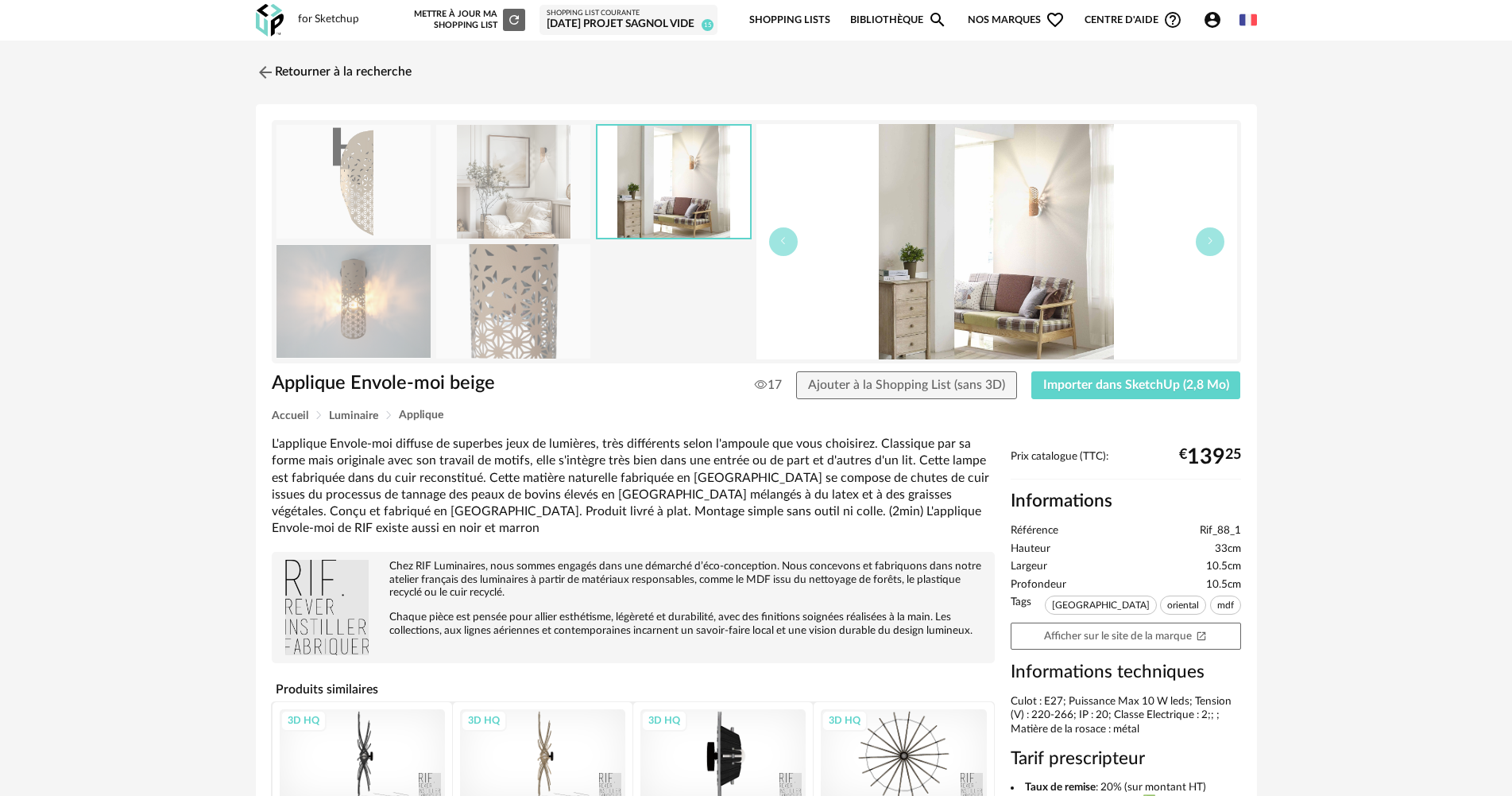
click at [1046, 218] on img at bounding box center [997, 241] width 481 height 236
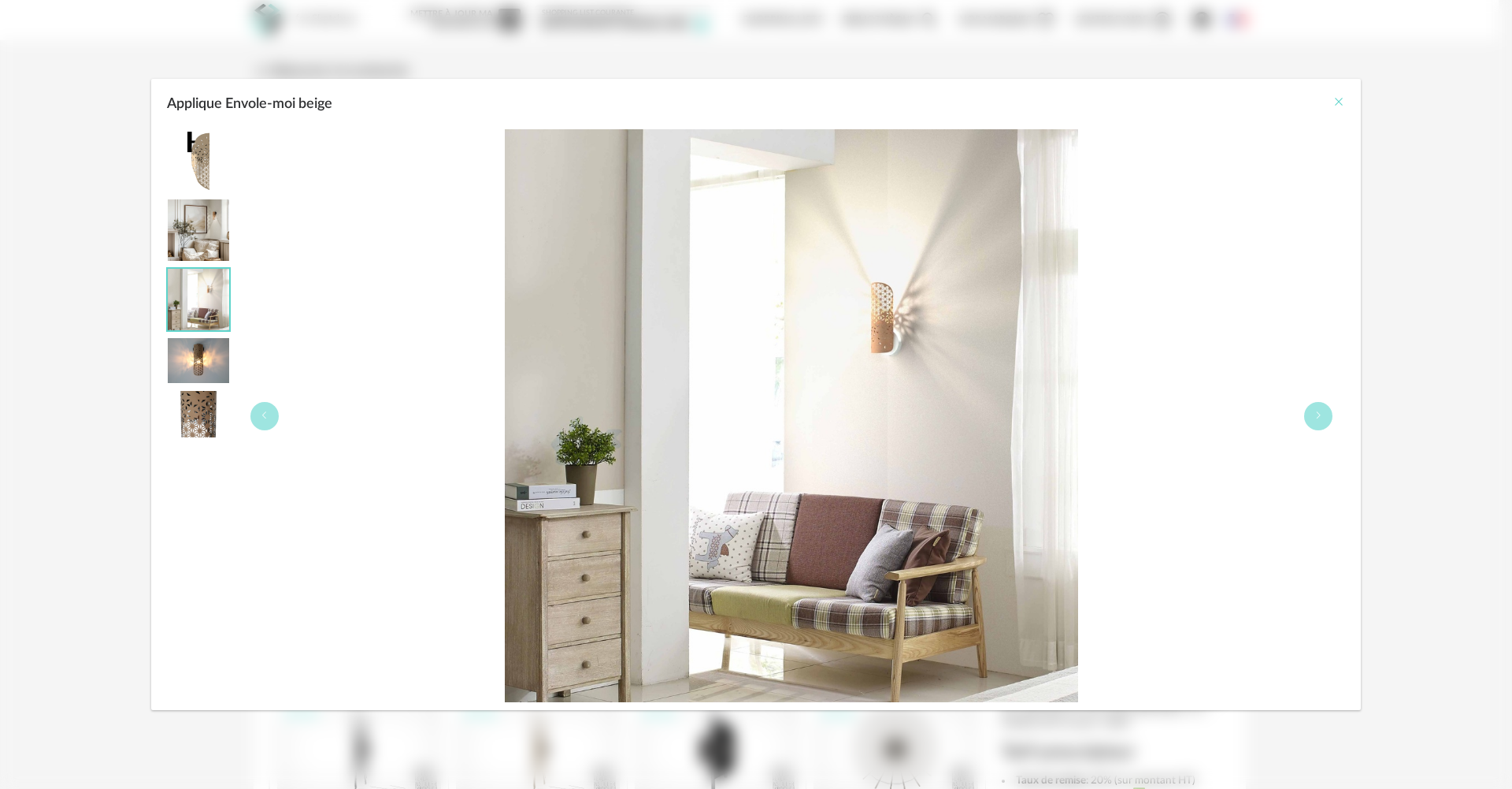
click at [1333, 101] on icon "Close" at bounding box center [1339, 102] width 13 height 13
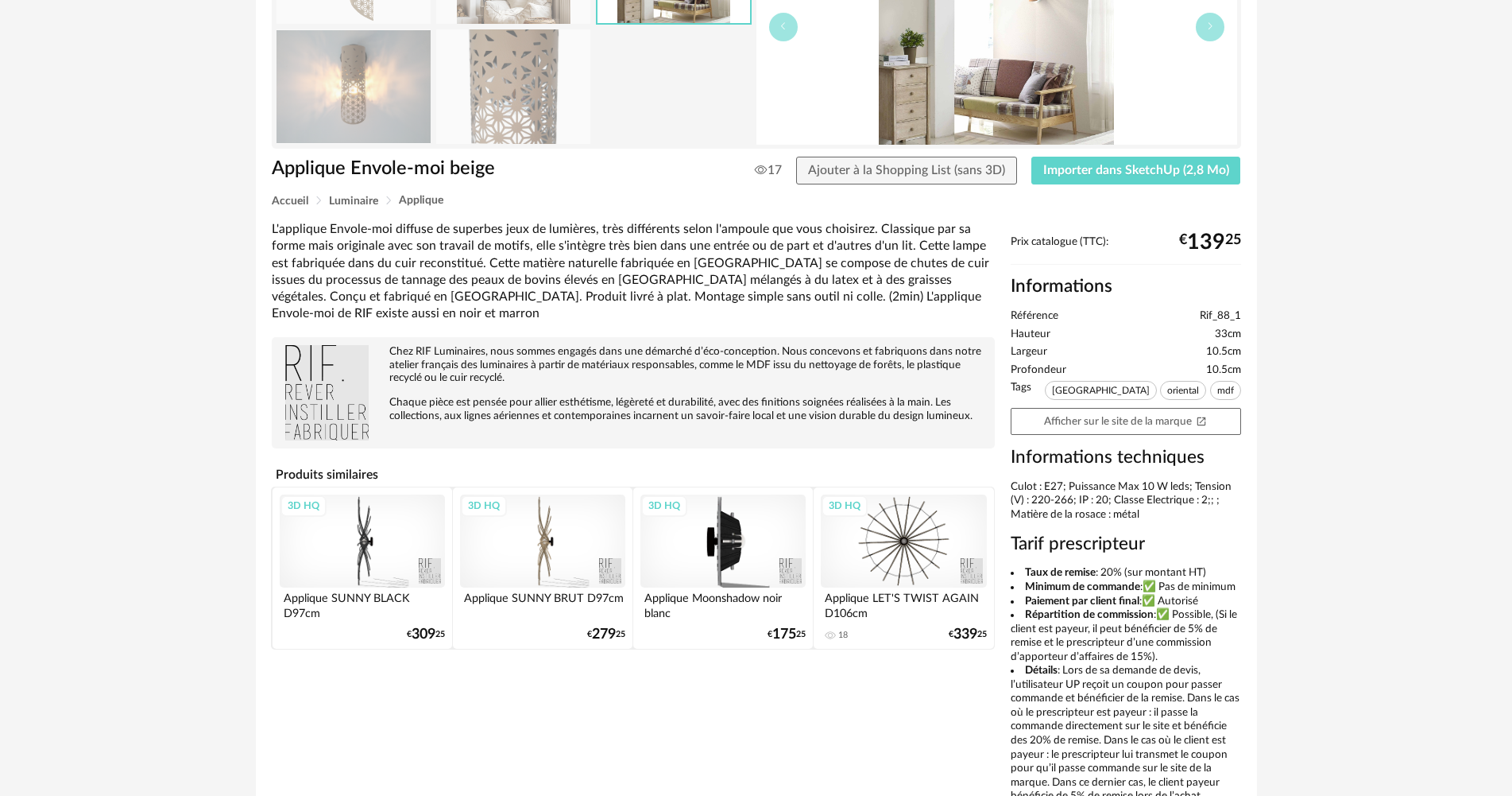
scroll to position [213, 0]
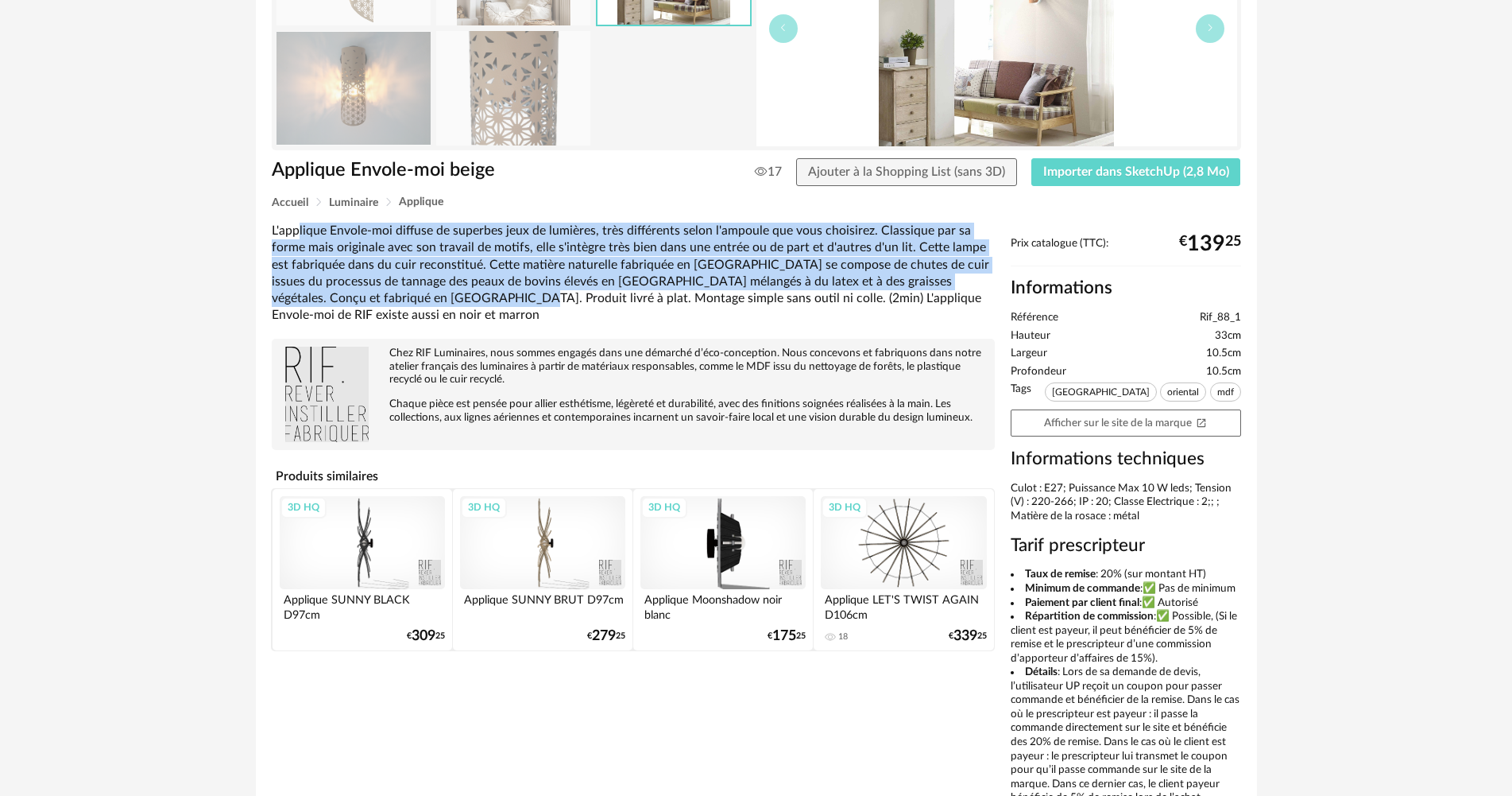
drag, startPoint x: 297, startPoint y: 232, endPoint x: 445, endPoint y: 297, distance: 161.6
click at [445, 297] on div "L'applique Envole-moi diffuse de superbes jeux de lumières, très différents sel…" at bounding box center [633, 273] width 724 height 102
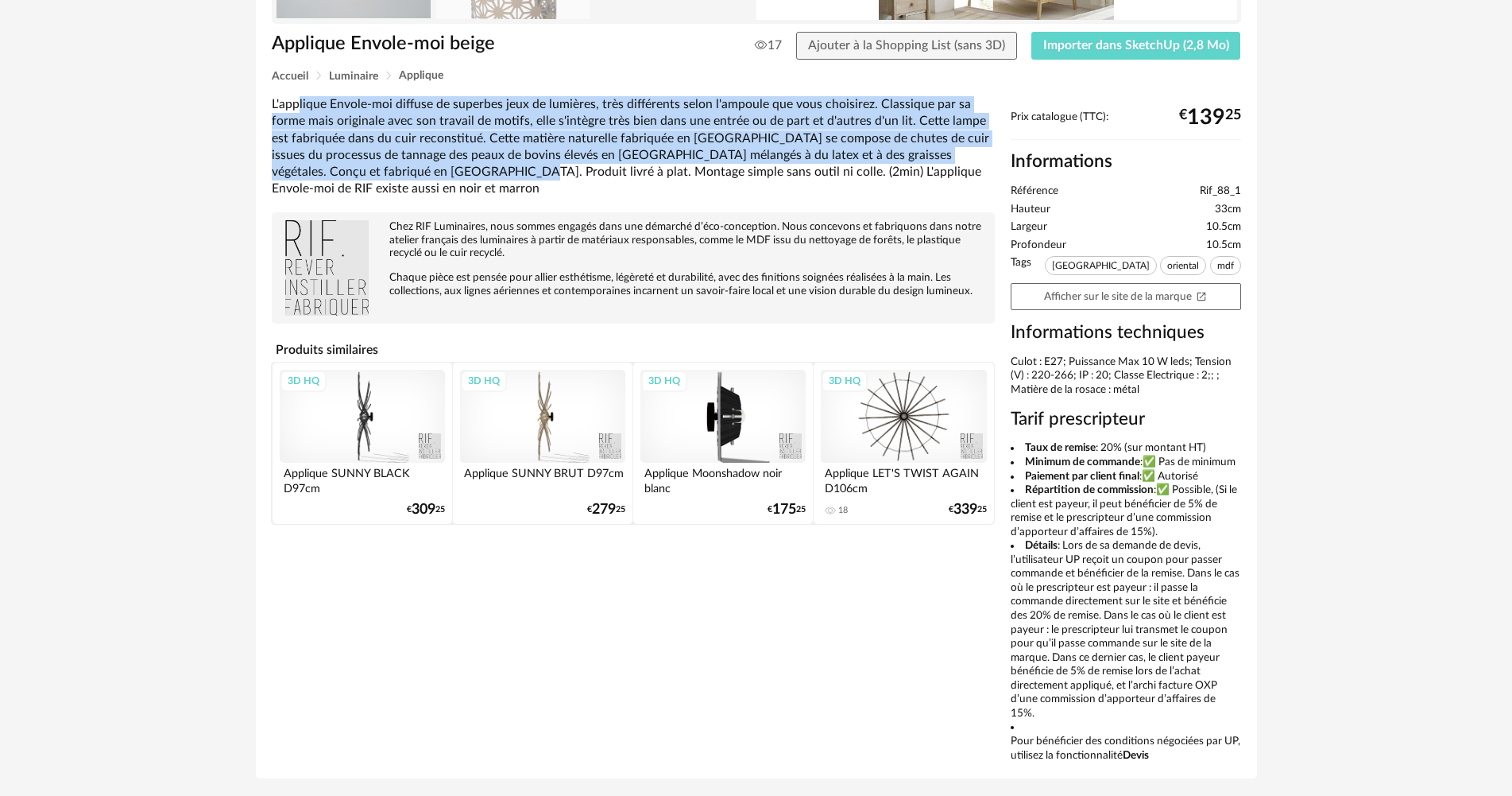
scroll to position [372, 0]
